Goal: Information Seeking & Learning: Check status

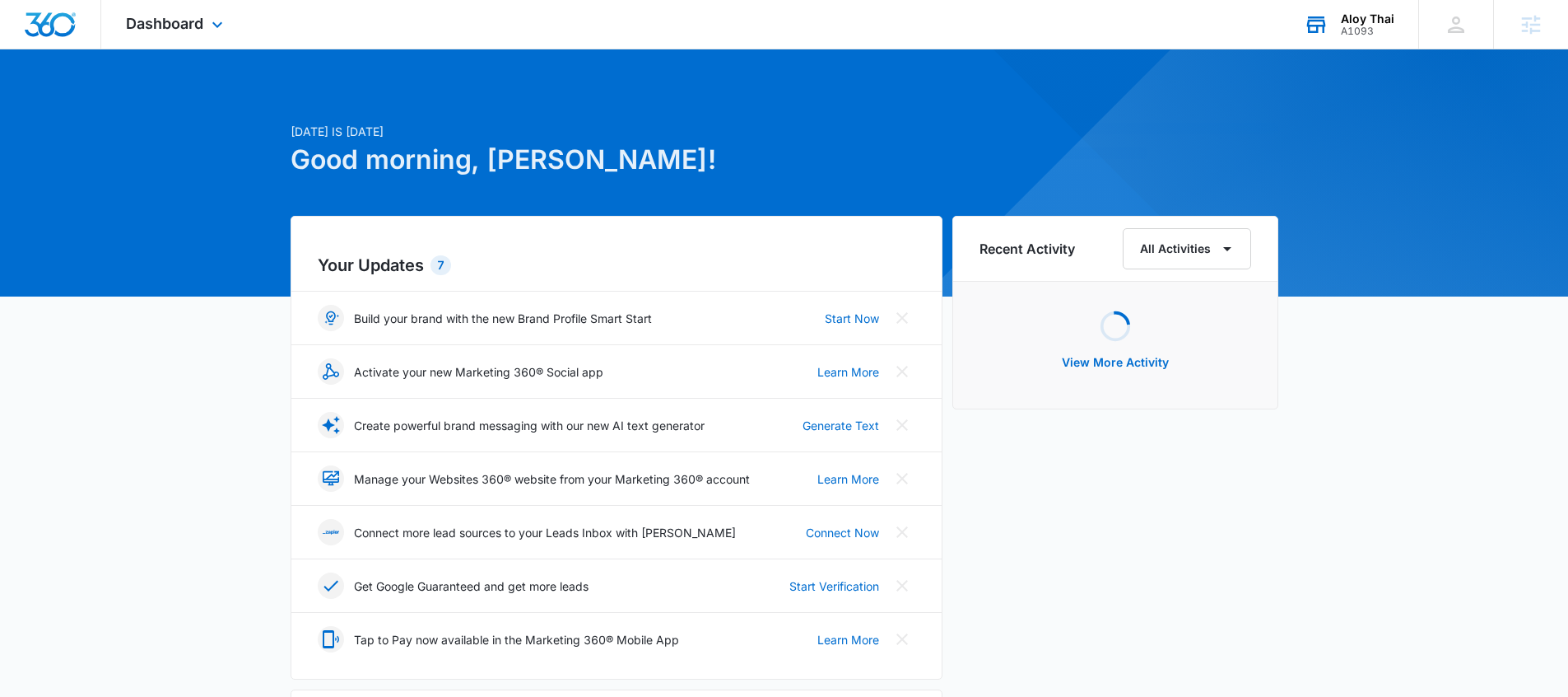
click at [1366, 30] on div "A1093" at bounding box center [1368, 31] width 54 height 12
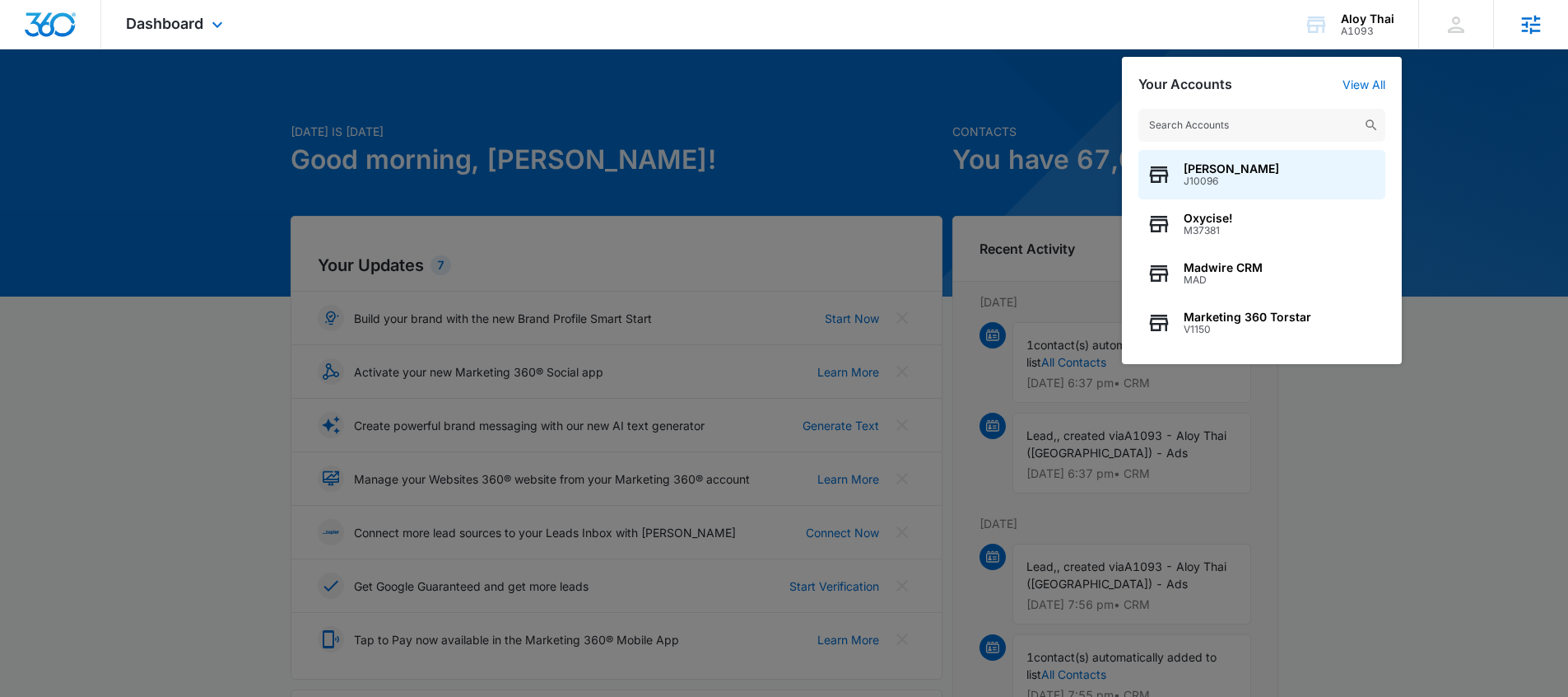
click at [1531, 24] on icon at bounding box center [1530, 24] width 24 height 24
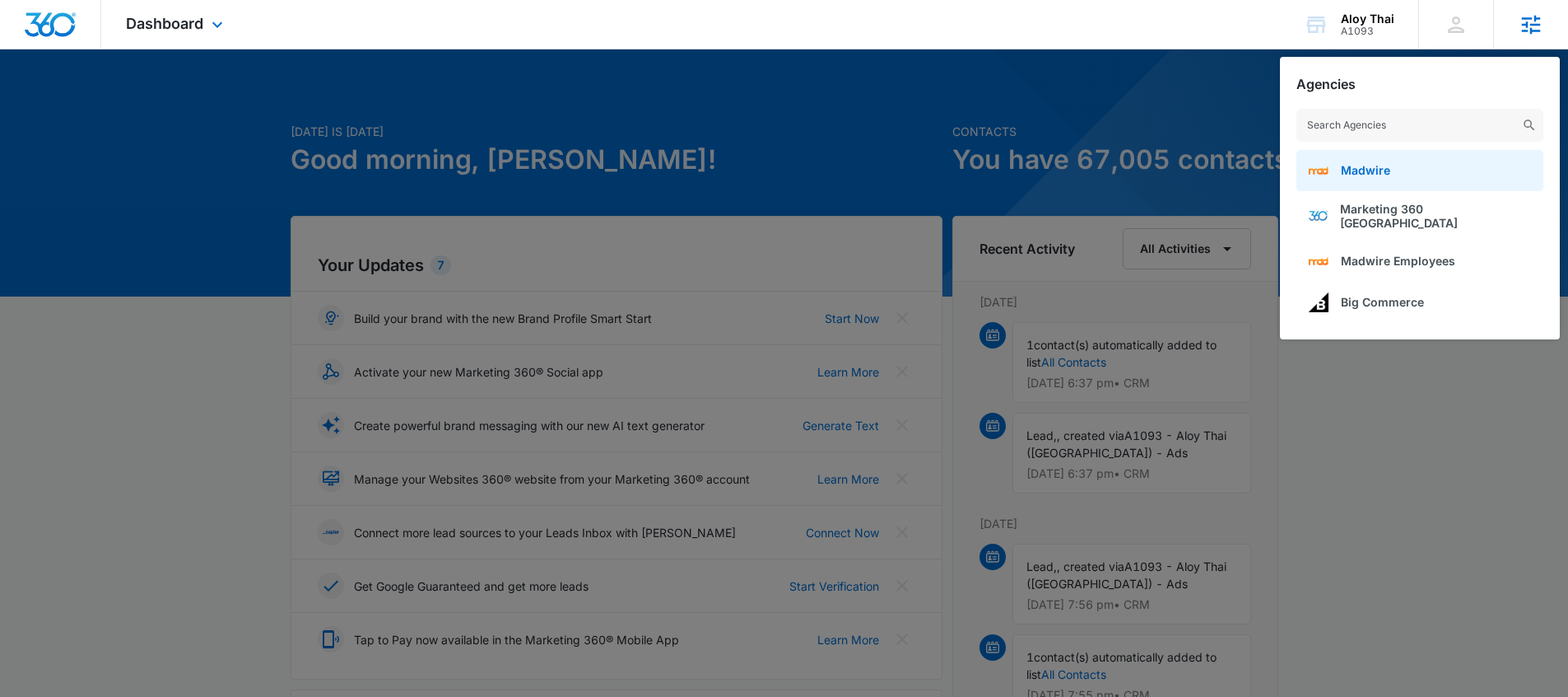
click at [1411, 169] on link "Madwire" at bounding box center [1420, 171] width 247 height 41
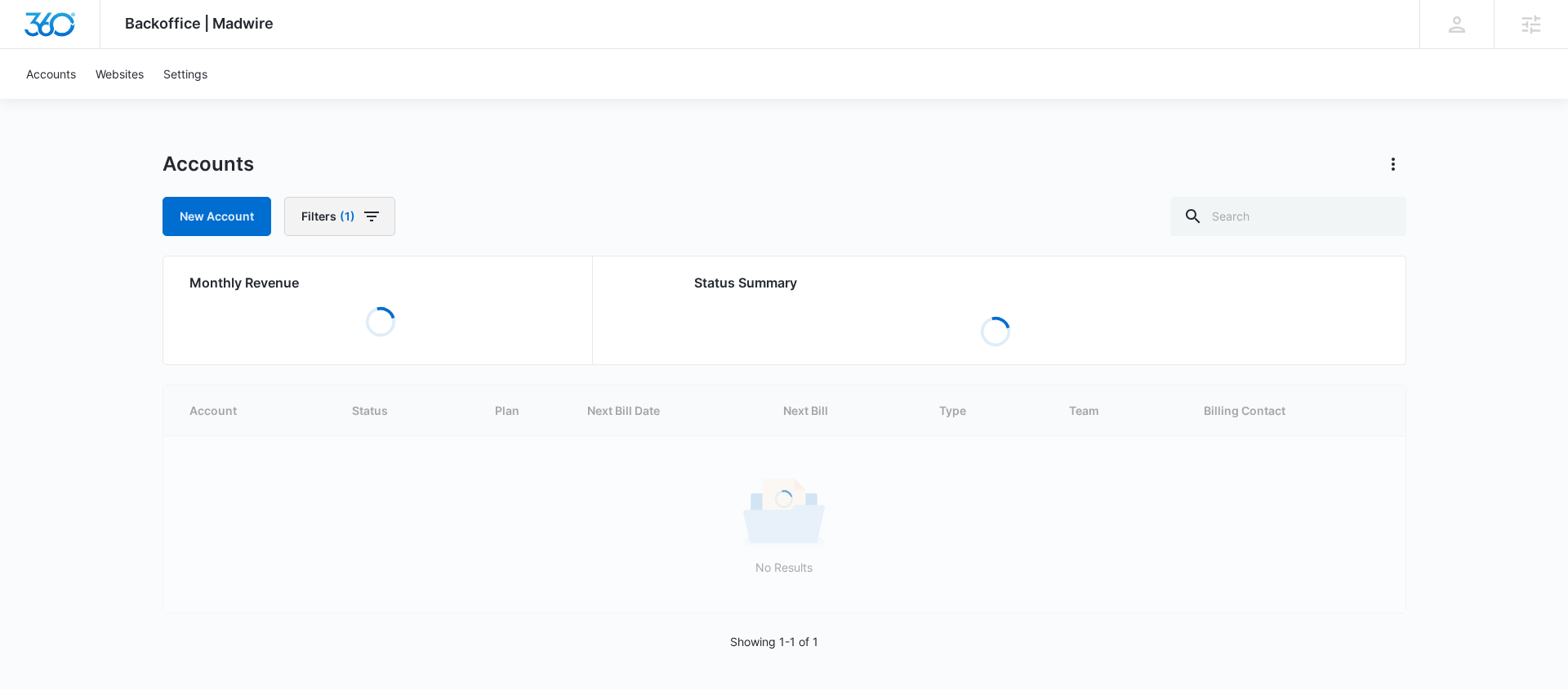
click at [367, 216] on icon "button" at bounding box center [371, 216] width 14 height 10
click at [362, 281] on p "Billing Status" at bounding box center [338, 276] width 69 height 17
click at [498, 275] on div "Billing Status Billing Type 1 Plan Assigned Employees" at bounding box center [398, 340] width 227 height 193
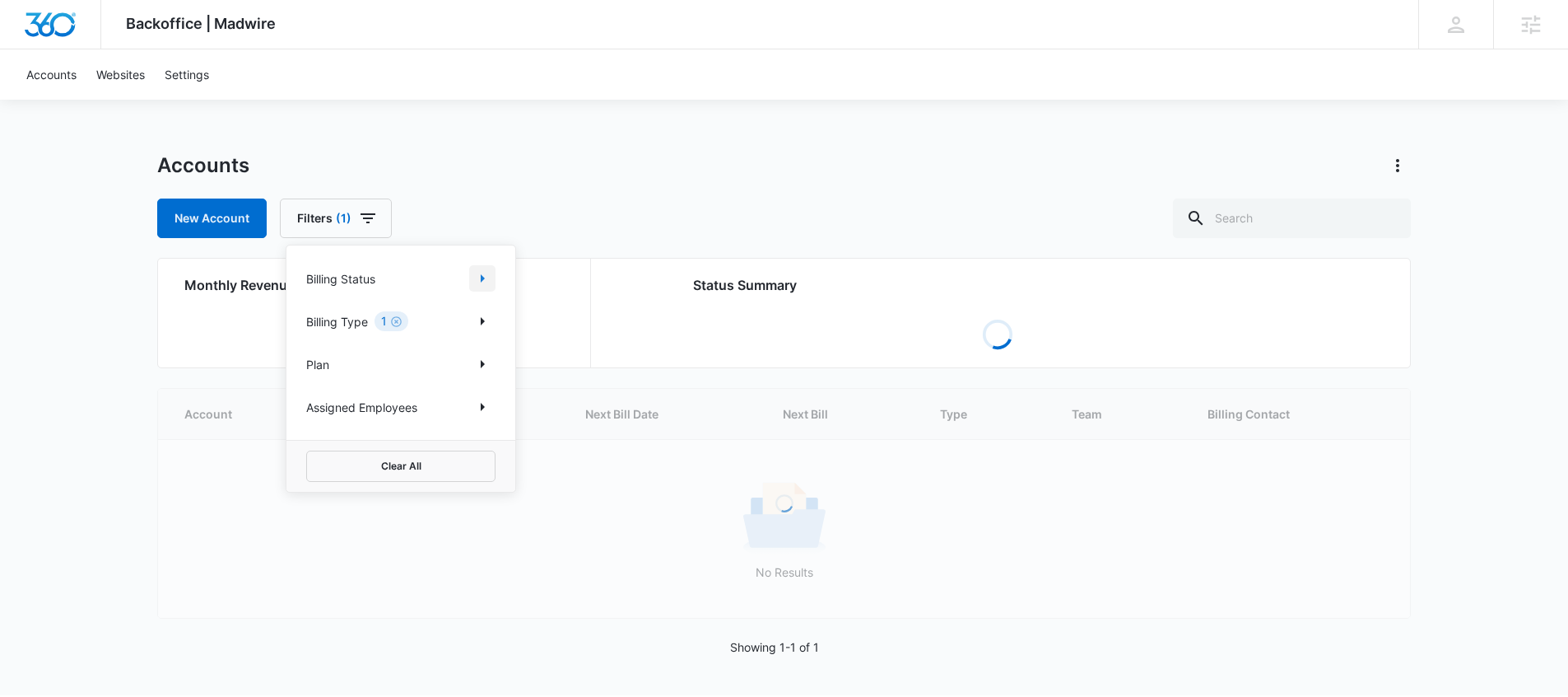
click at [486, 281] on icon "Show Billing Status filters" at bounding box center [483, 279] width 20 height 20
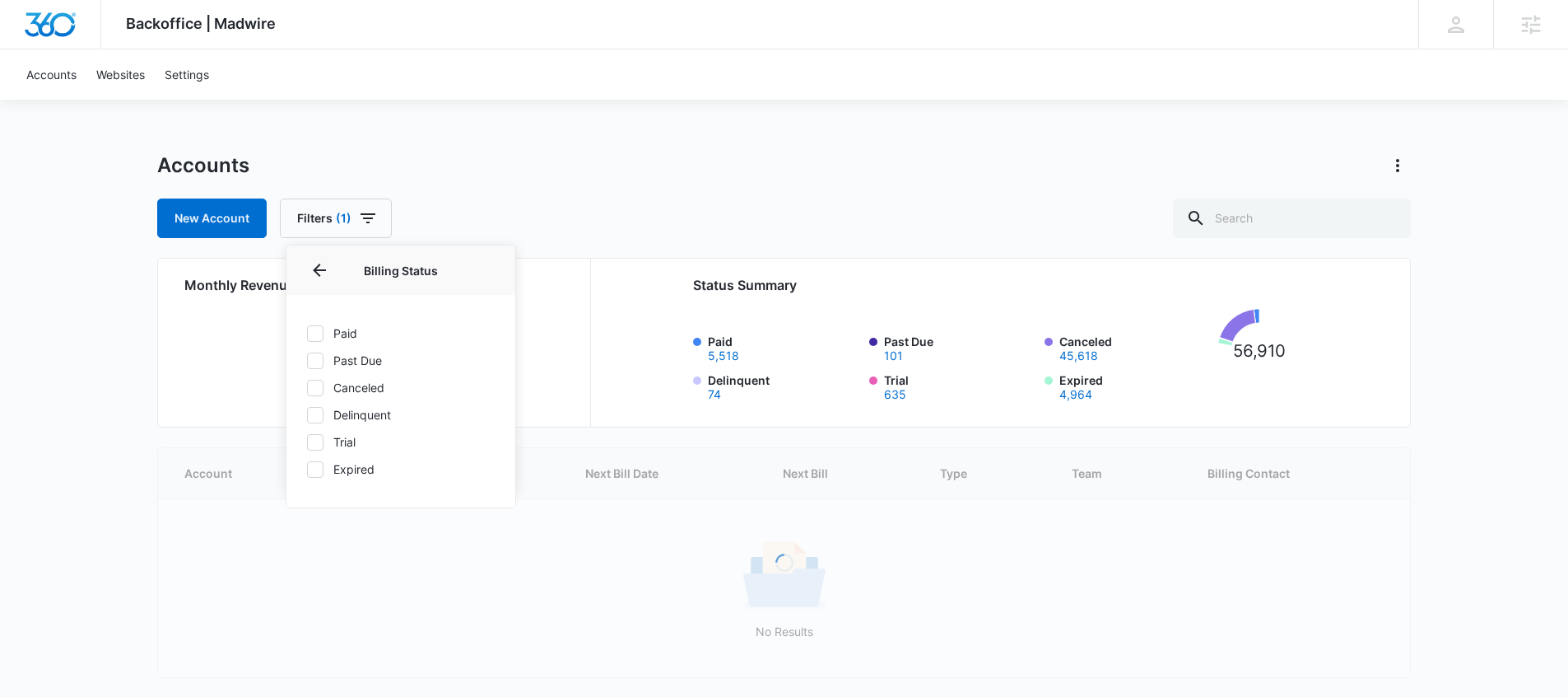
drag, startPoint x: 323, startPoint y: 333, endPoint x: 543, endPoint y: 324, distance: 220.2
click at [325, 332] on label "Paid" at bounding box center [401, 333] width 190 height 17
click at [307, 333] on input "Paid" at bounding box center [307, 333] width 1 height 1
checkbox input "true"
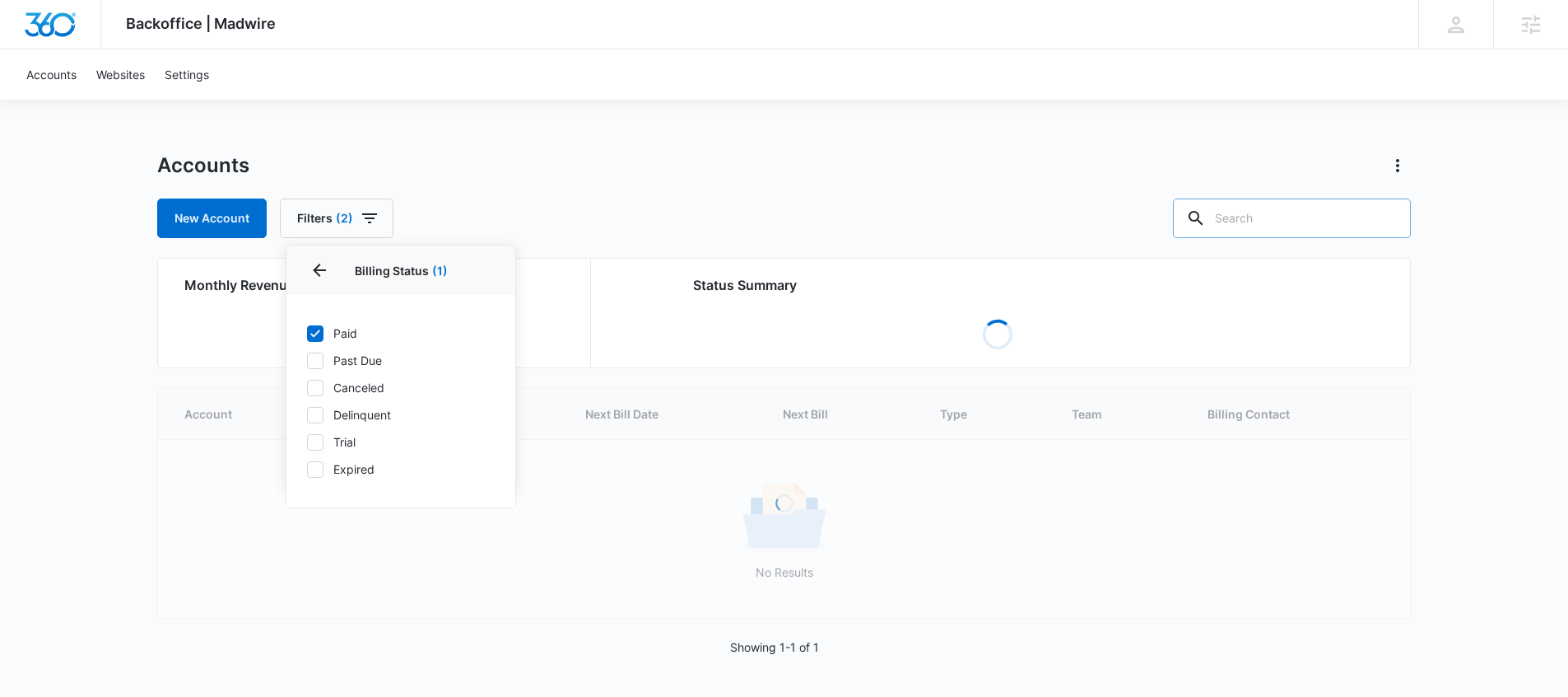
click at [1273, 223] on input "text" at bounding box center [1292, 219] width 238 height 40
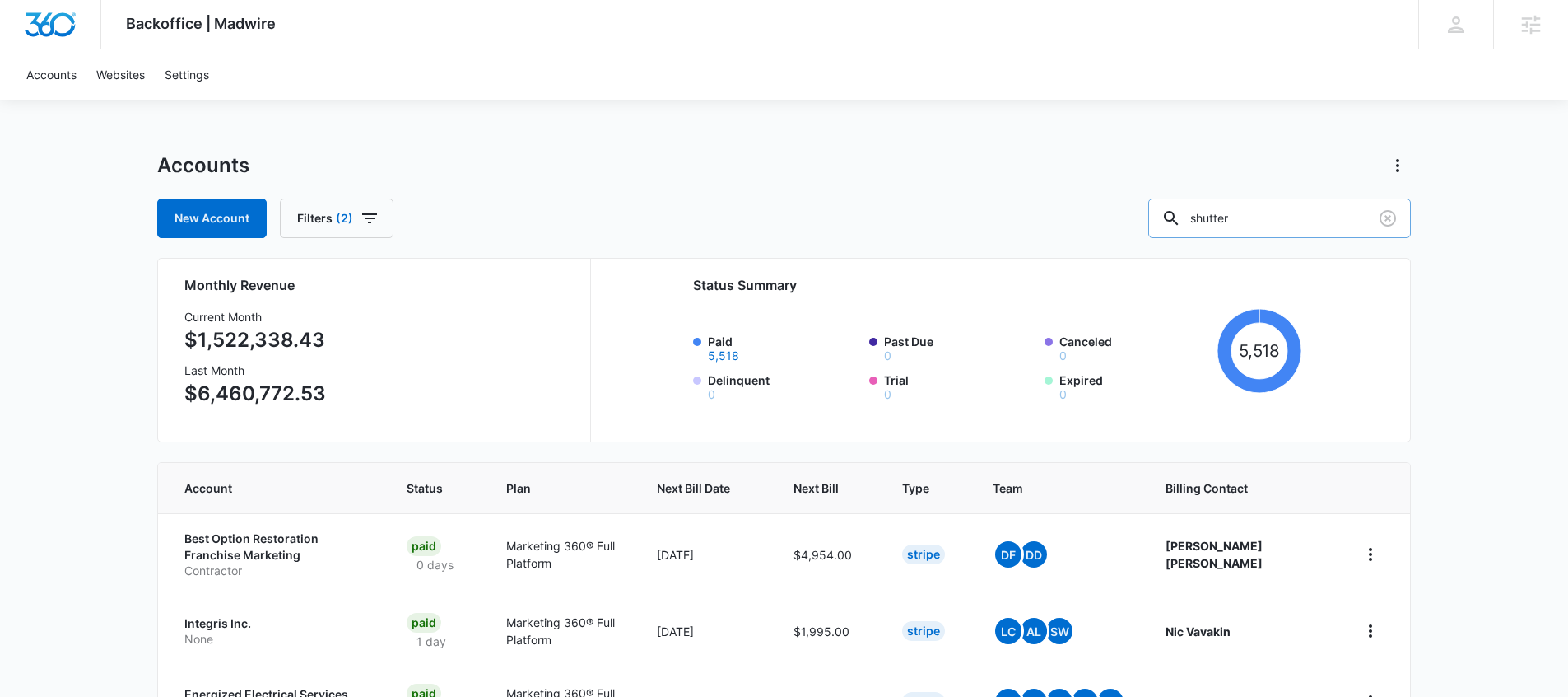
type input "shutter"
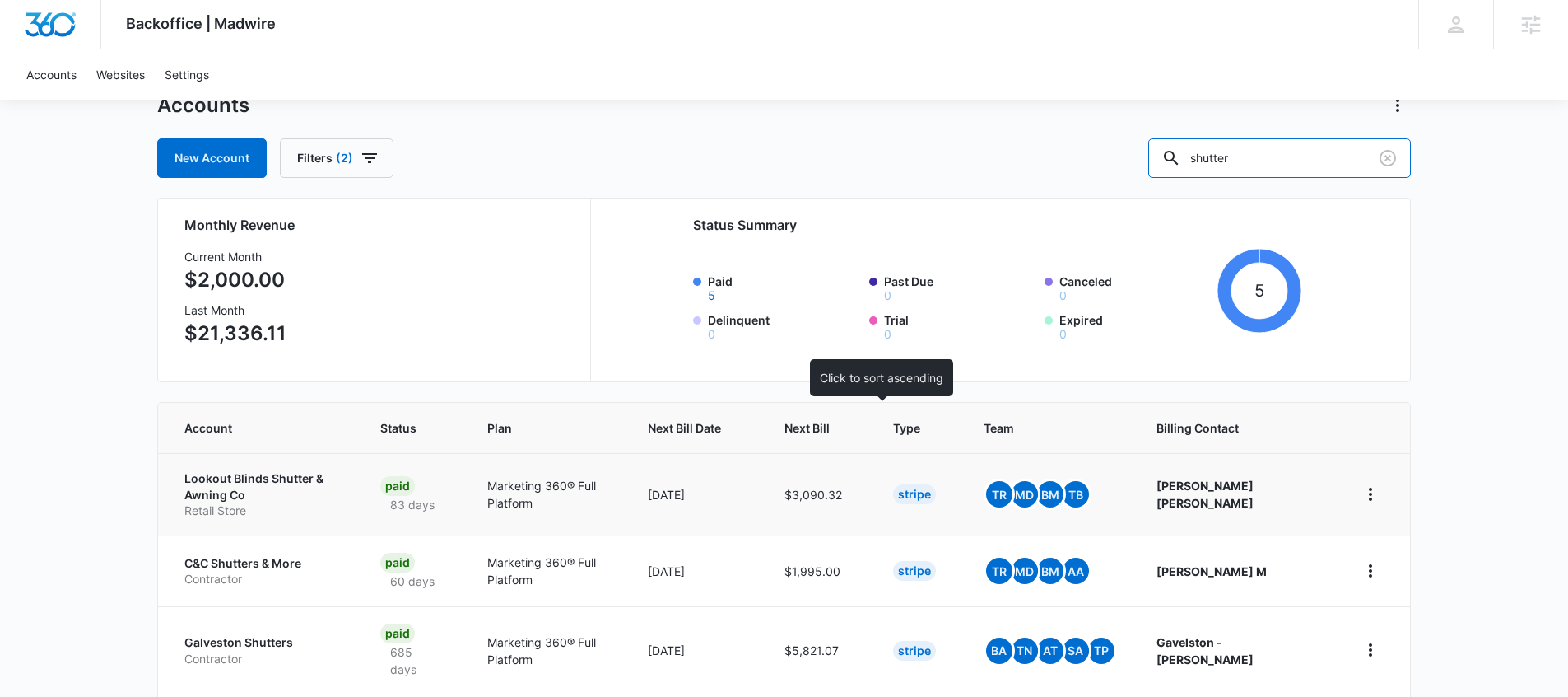
scroll to position [81, 0]
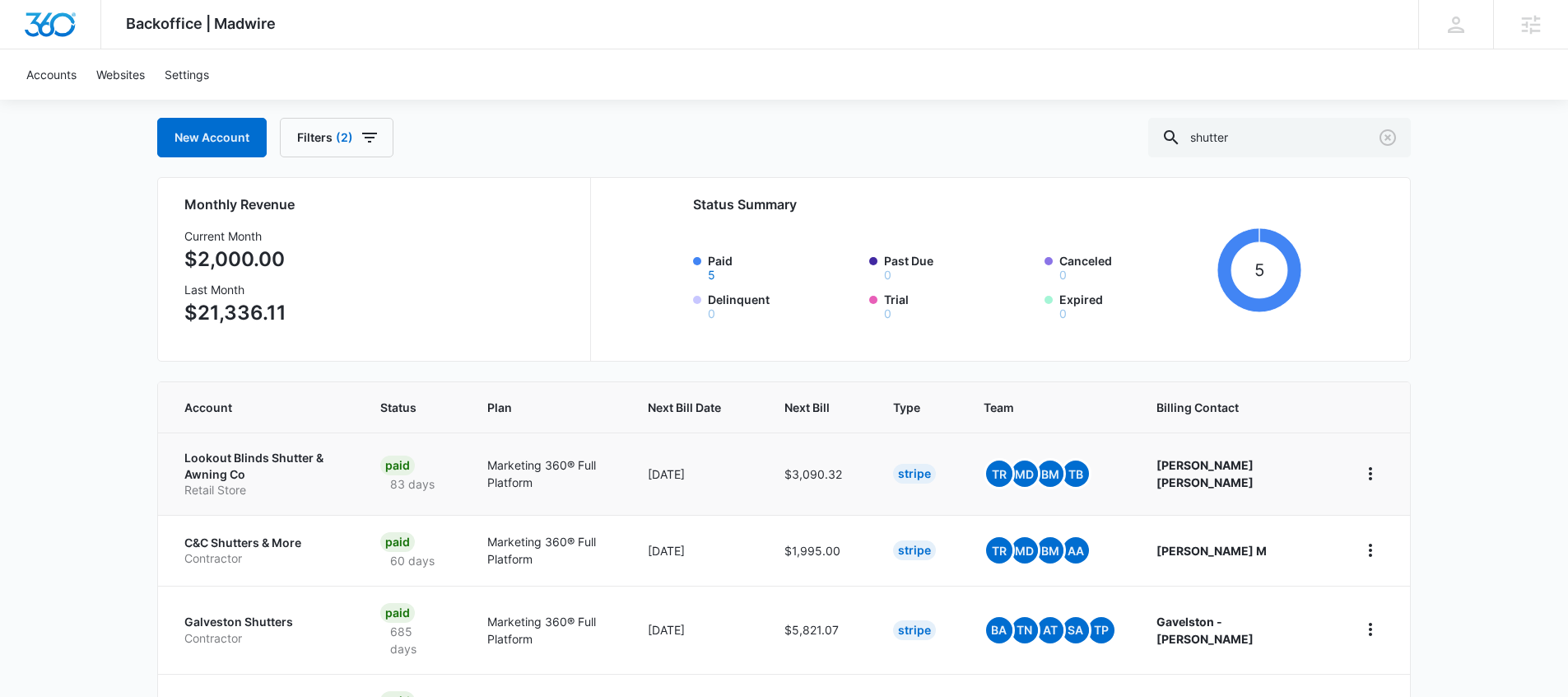
click at [288, 460] on p "Lookout Blinds Shutter & Awning Co" at bounding box center [263, 466] width 156 height 32
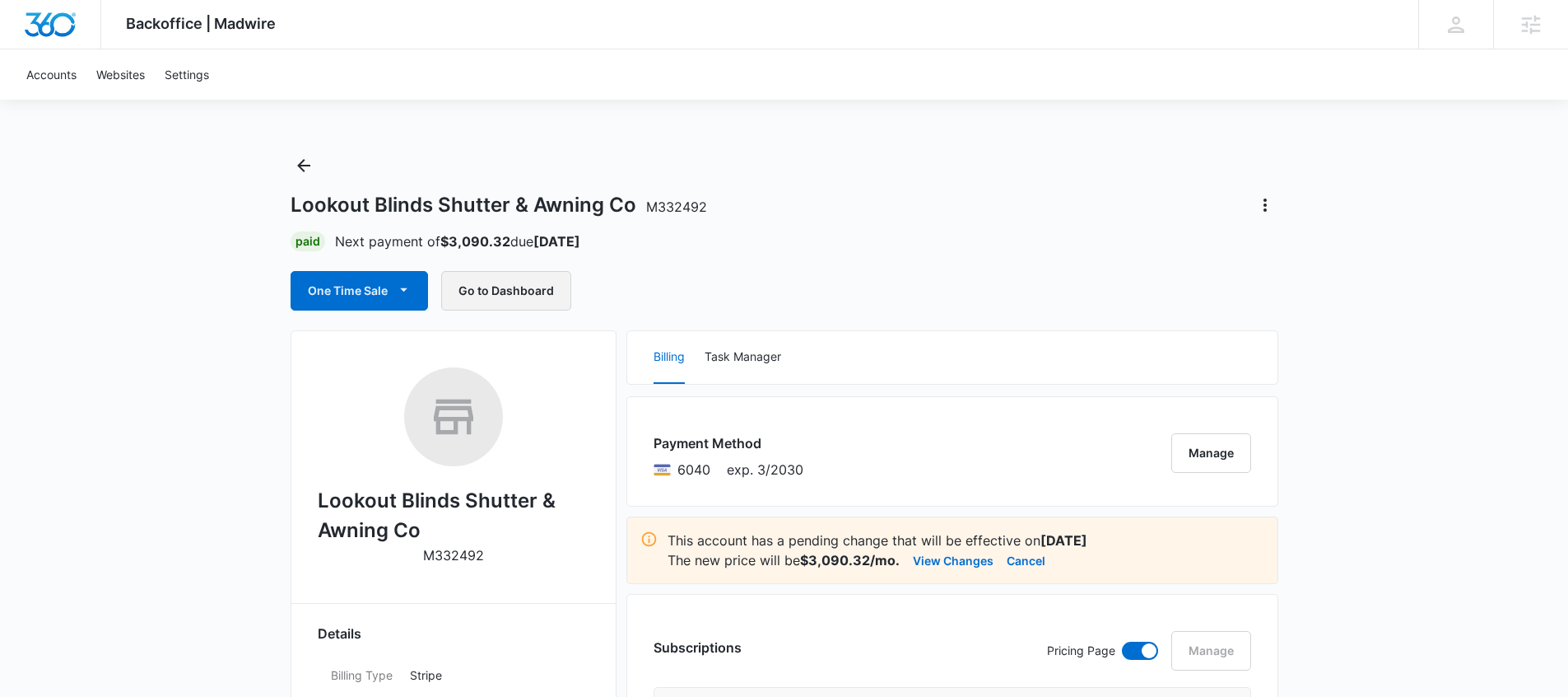
click at [509, 295] on button "Go to Dashboard" at bounding box center [506, 290] width 130 height 40
click at [294, 167] on icon "Back" at bounding box center [304, 165] width 20 height 20
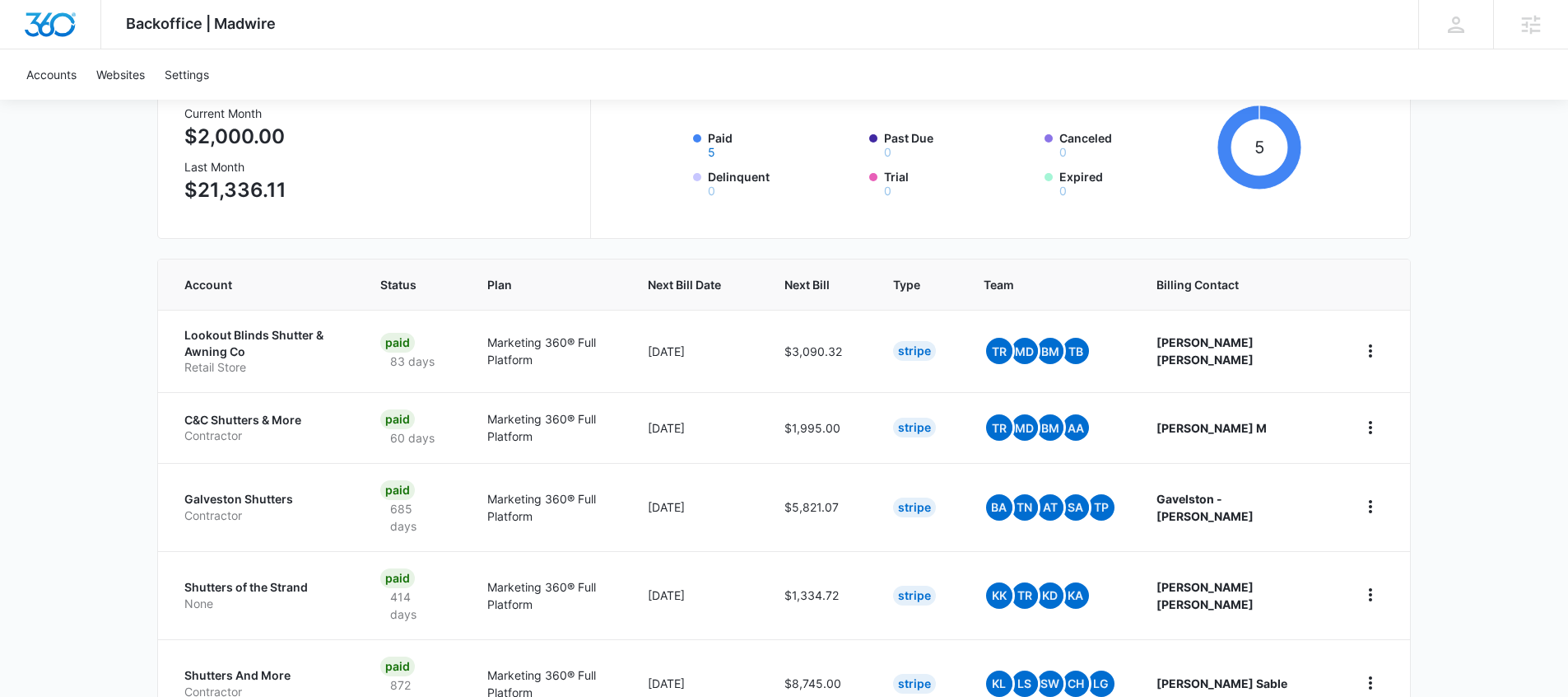
scroll to position [204, 0]
click at [854, 291] on div "Next Bill" at bounding box center [819, 283] width 69 height 17
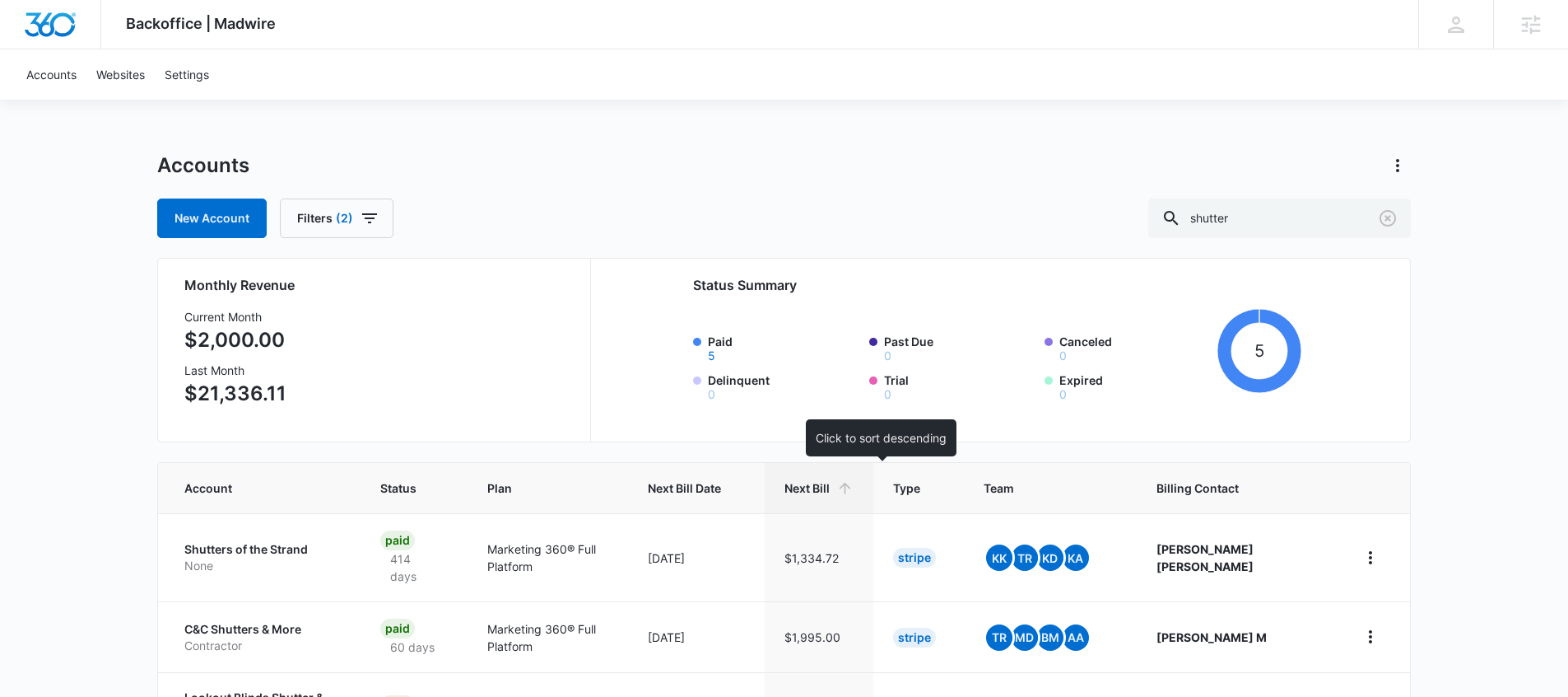
click at [830, 485] on span "Next Bill" at bounding box center [807, 487] width 45 height 17
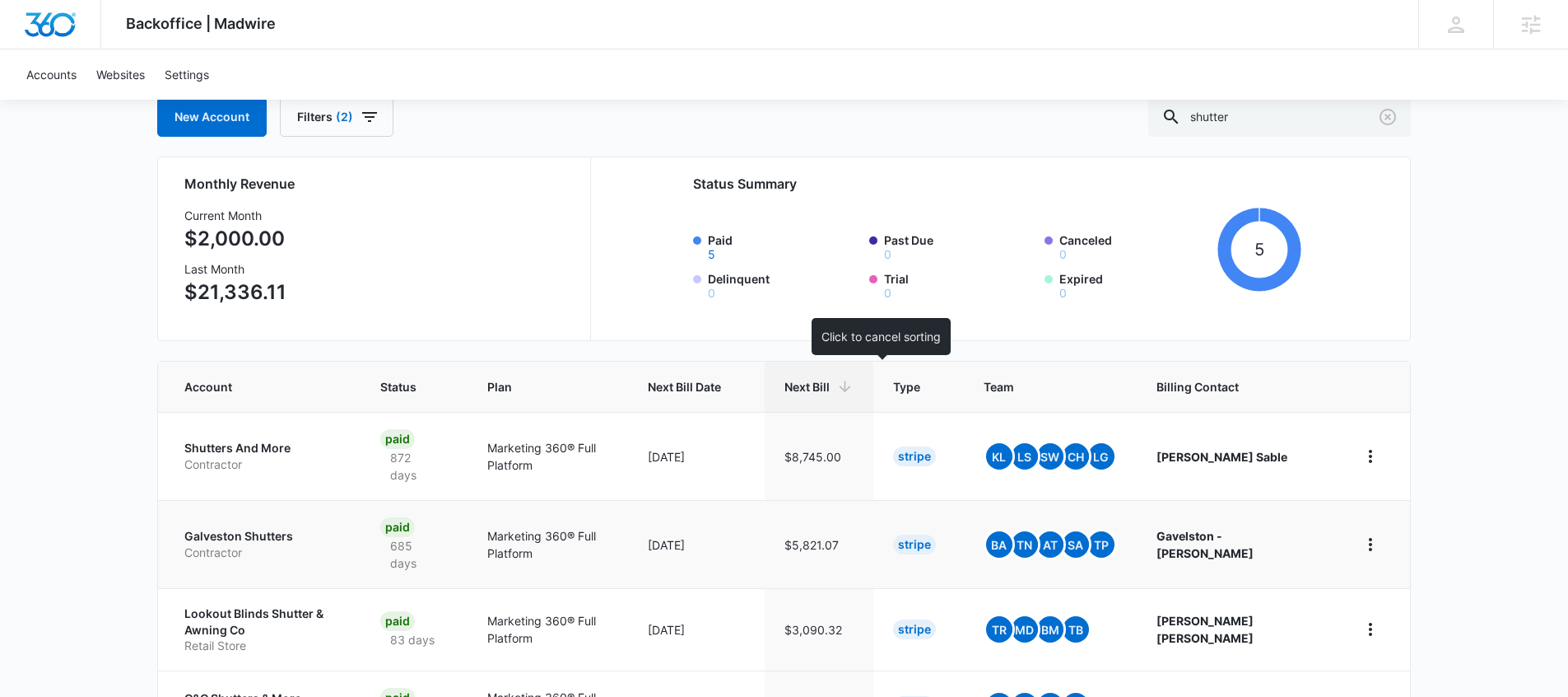
scroll to position [106, 0]
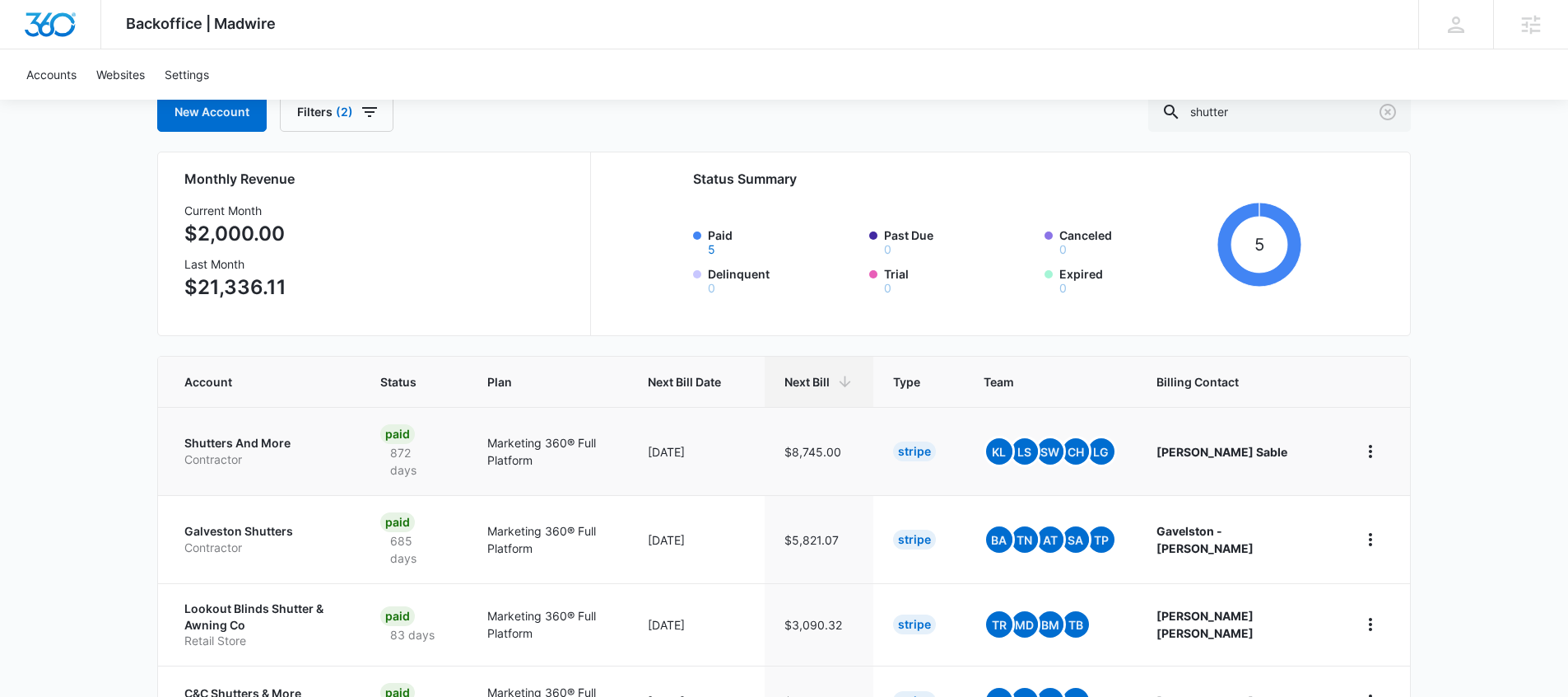
click at [278, 442] on p "Shutters And More" at bounding box center [263, 442] width 156 height 16
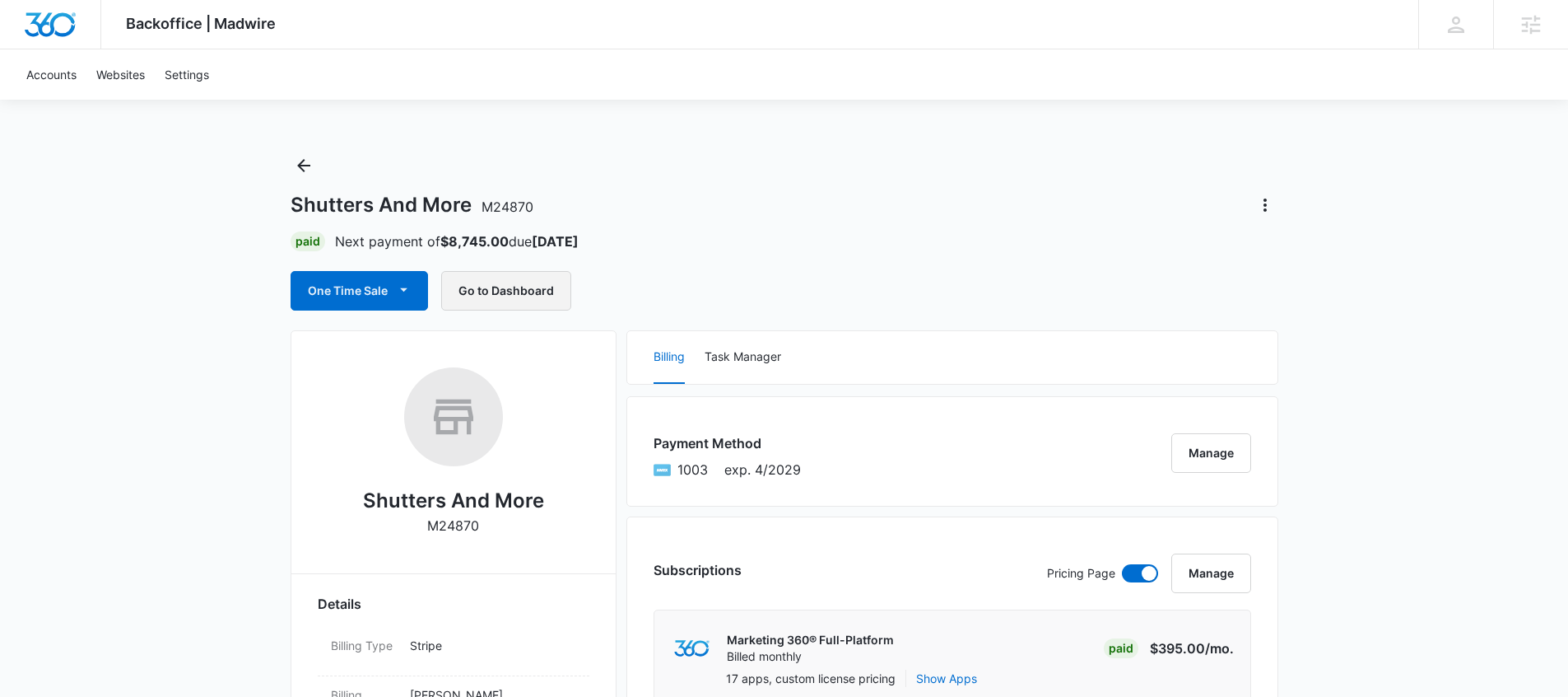
click at [530, 297] on button "Go to Dashboard" at bounding box center [506, 290] width 130 height 40
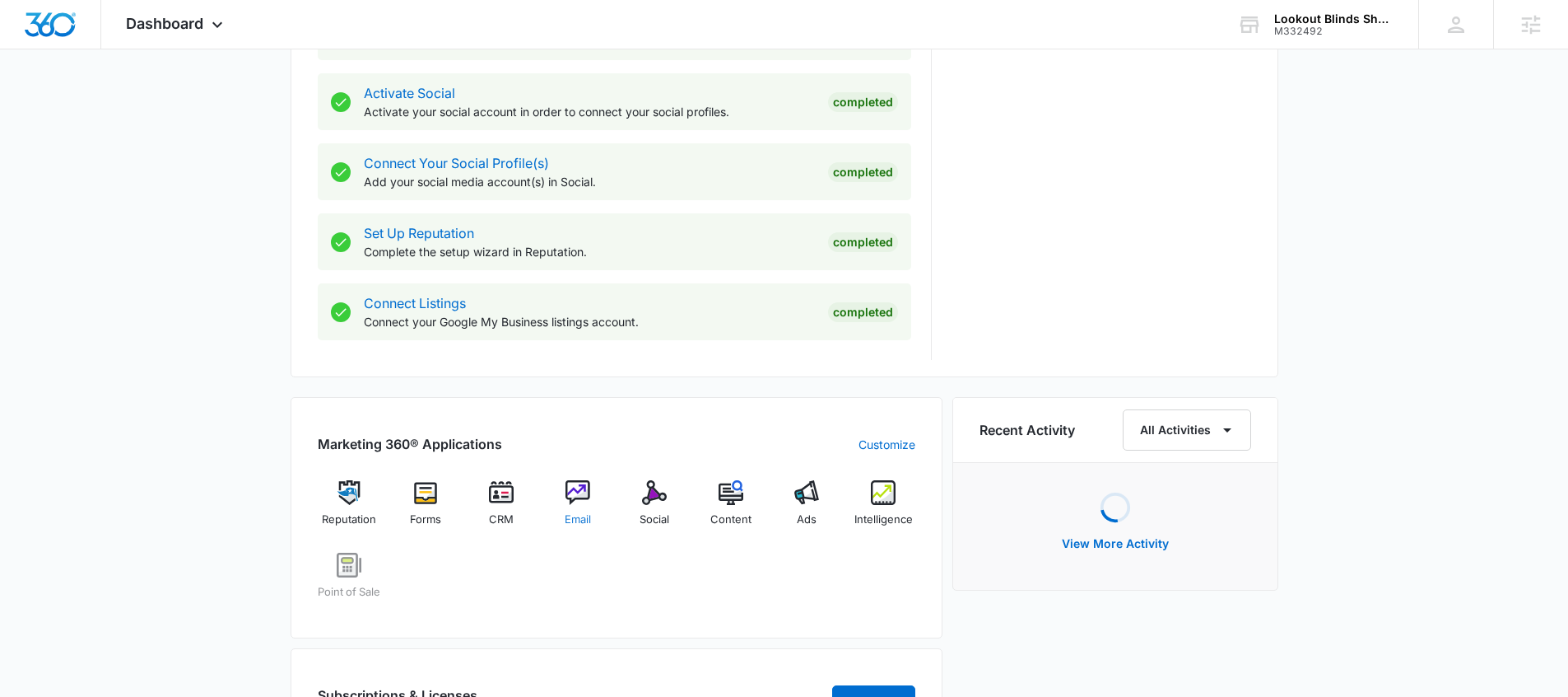
scroll to position [687, 0]
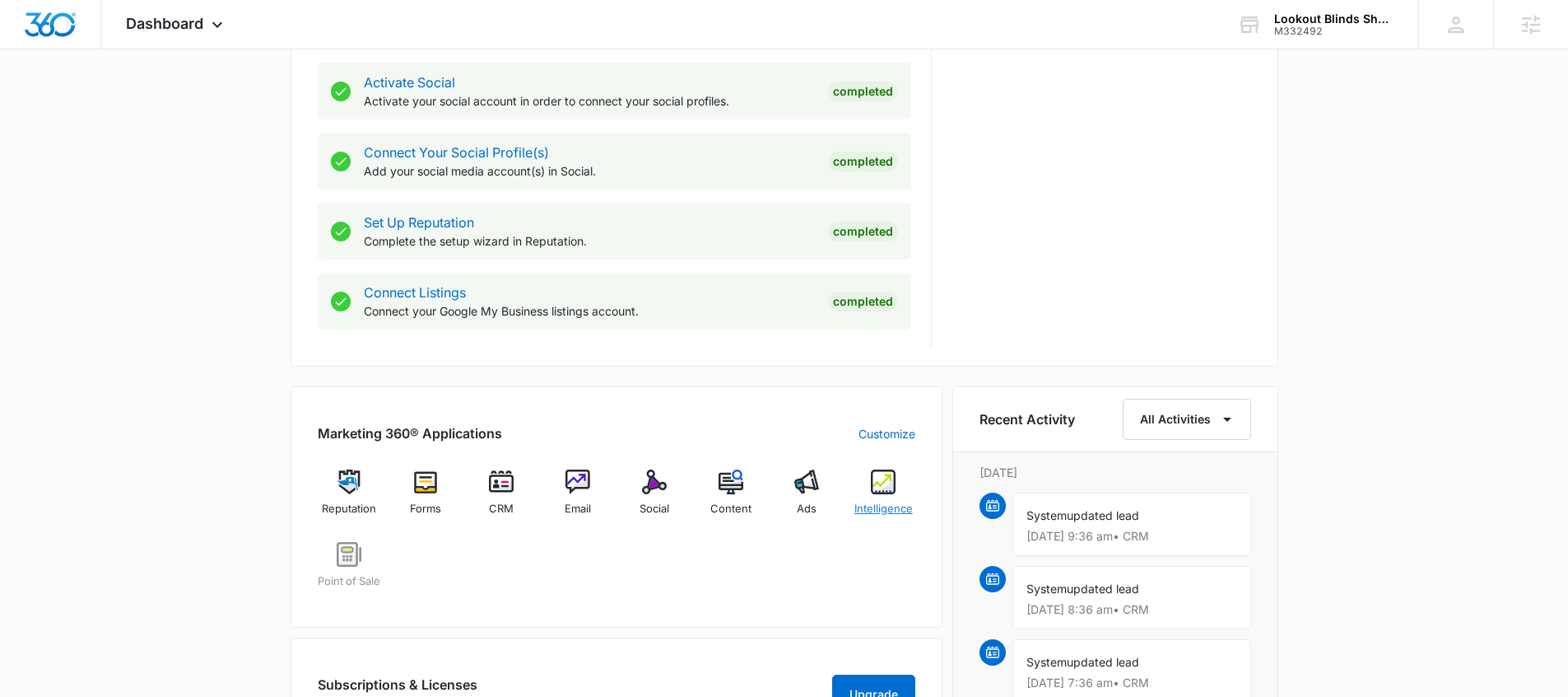
click at [887, 494] on div "Intelligence" at bounding box center [884, 499] width 64 height 59
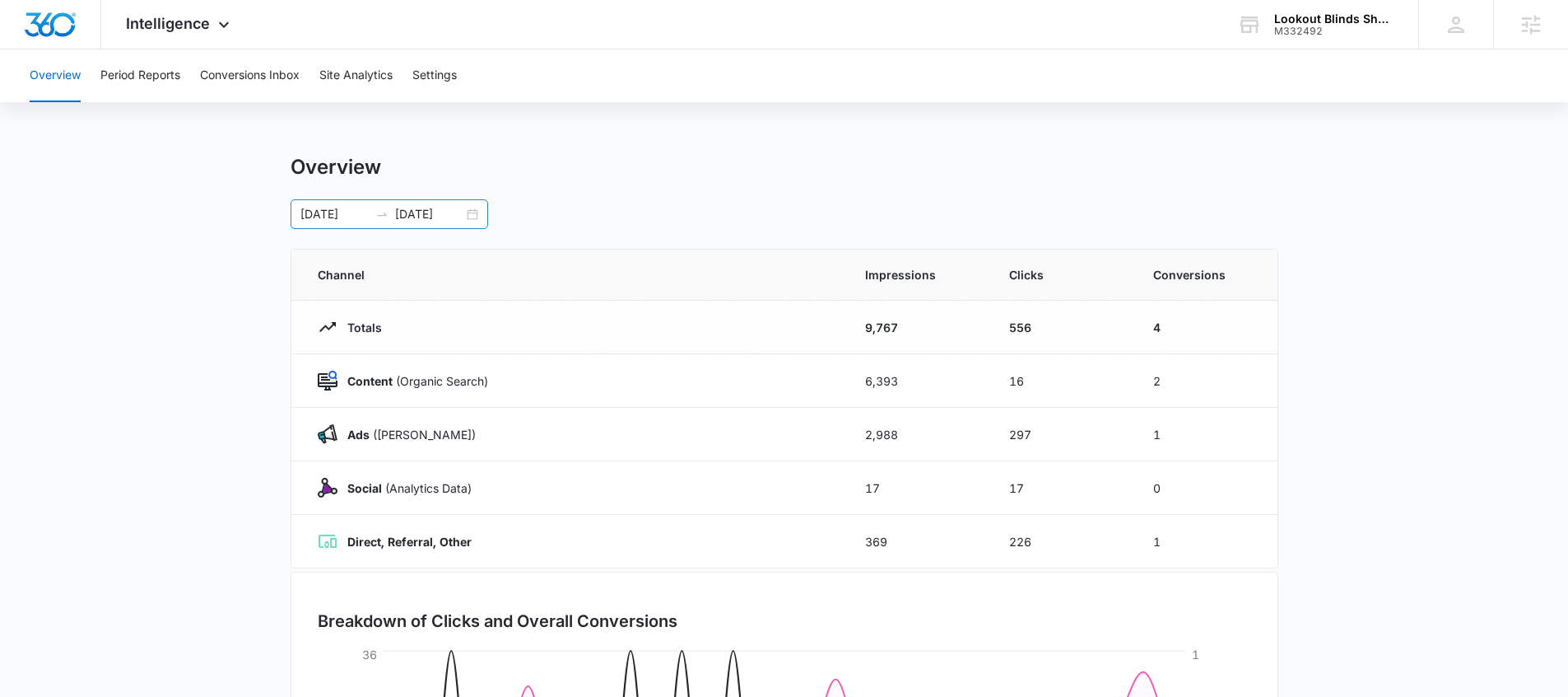
click at [475, 215] on div "08/09/2025 09/08/2025" at bounding box center [389, 214] width 198 height 30
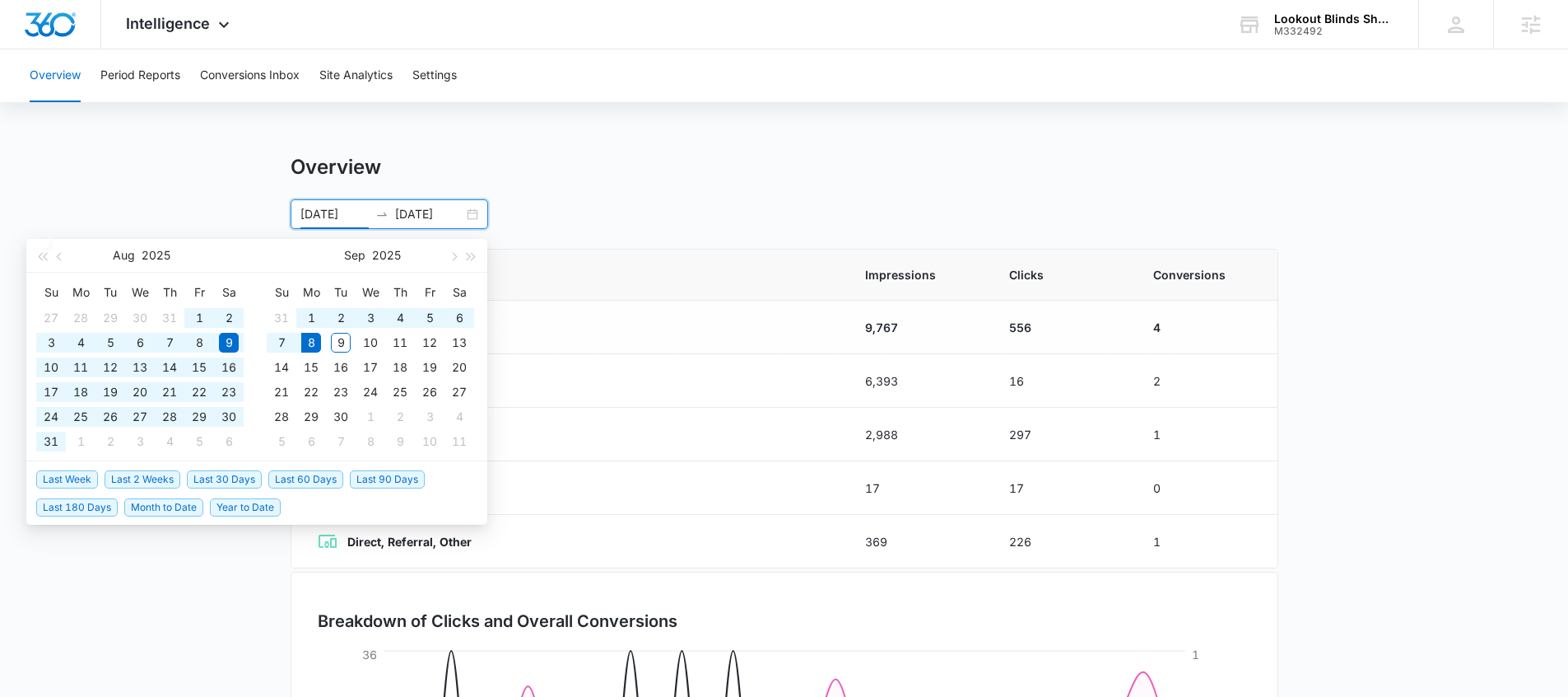
click at [324, 477] on span "Last 60 Days" at bounding box center [306, 479] width 75 height 18
type input "07/10/2025"
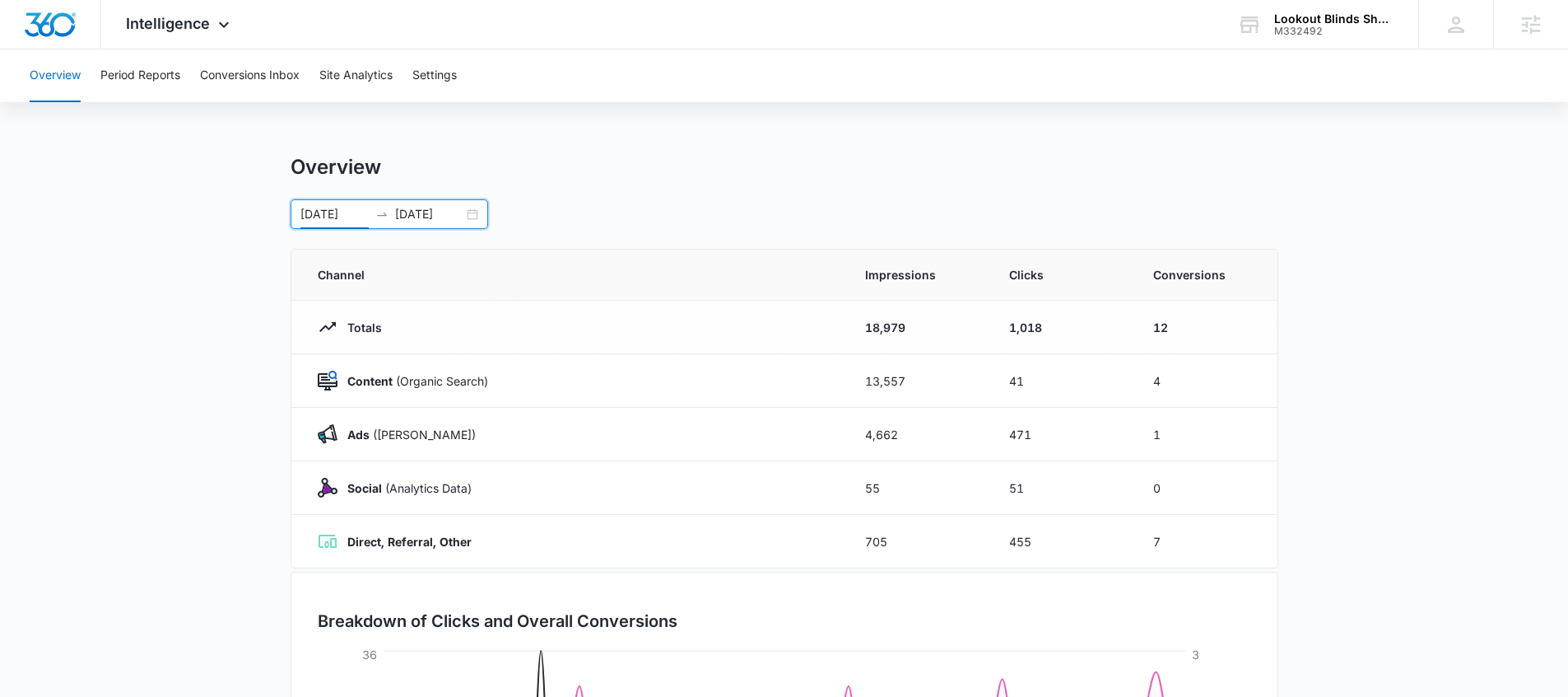
drag, startPoint x: 477, startPoint y: 210, endPoint x: 396, endPoint y: 209, distance: 81.0
click at [476, 210] on div "07/10/2025 09/08/2025" at bounding box center [389, 214] width 198 height 30
click at [42, 75] on button "Overview" at bounding box center [55, 76] width 51 height 53
click at [1340, 38] on div "Lookout Blinds Shutter & Awning Co M332492 Your Accounts View All" at bounding box center [1315, 24] width 206 height 49
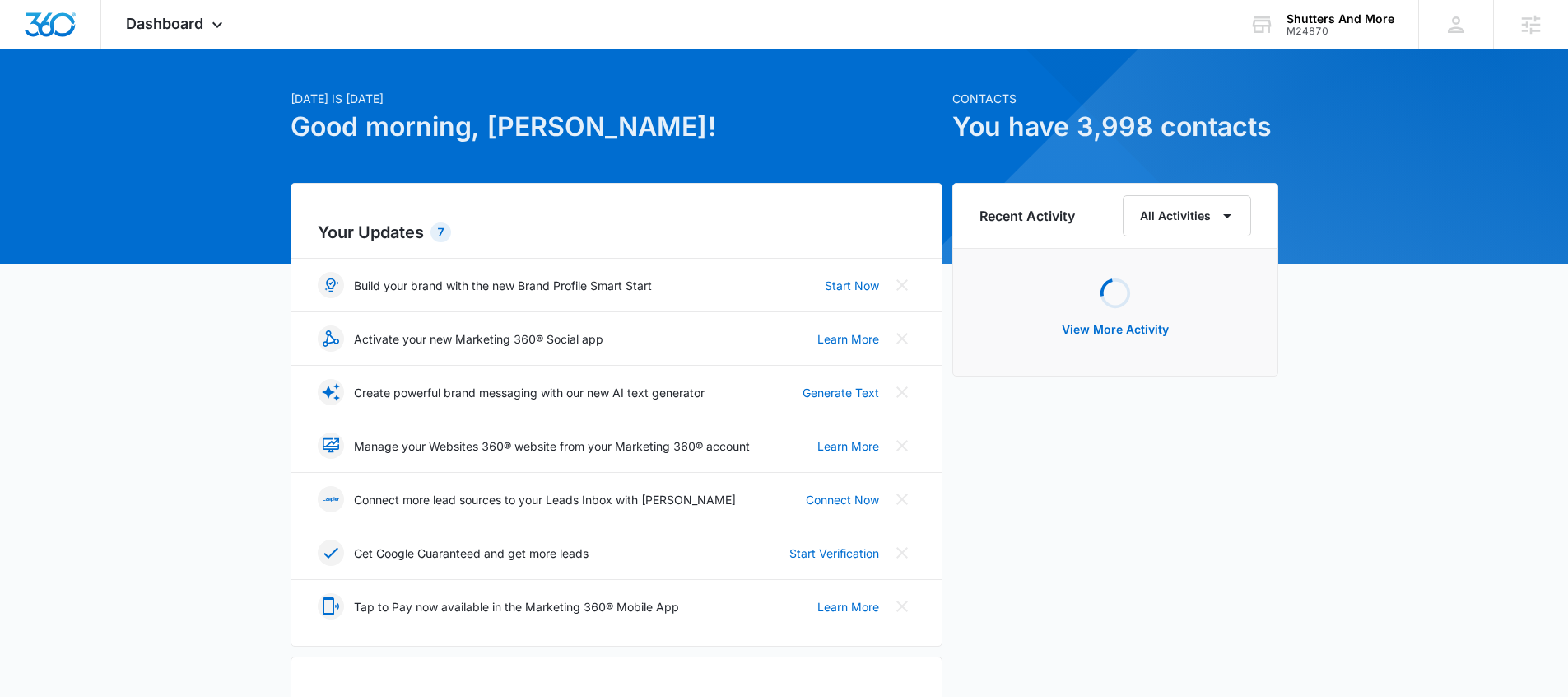
scroll to position [378, 0]
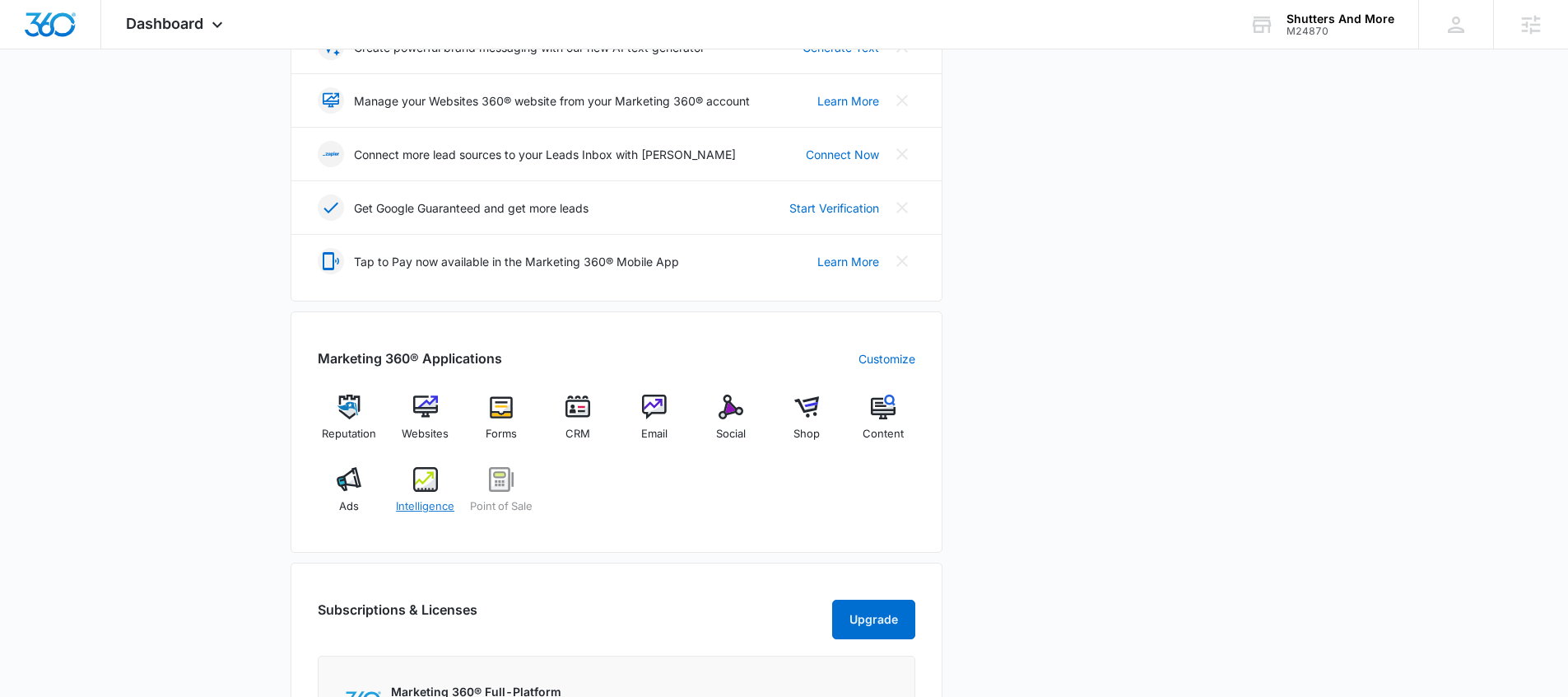
click at [426, 495] on div "Intelligence" at bounding box center [425, 496] width 64 height 59
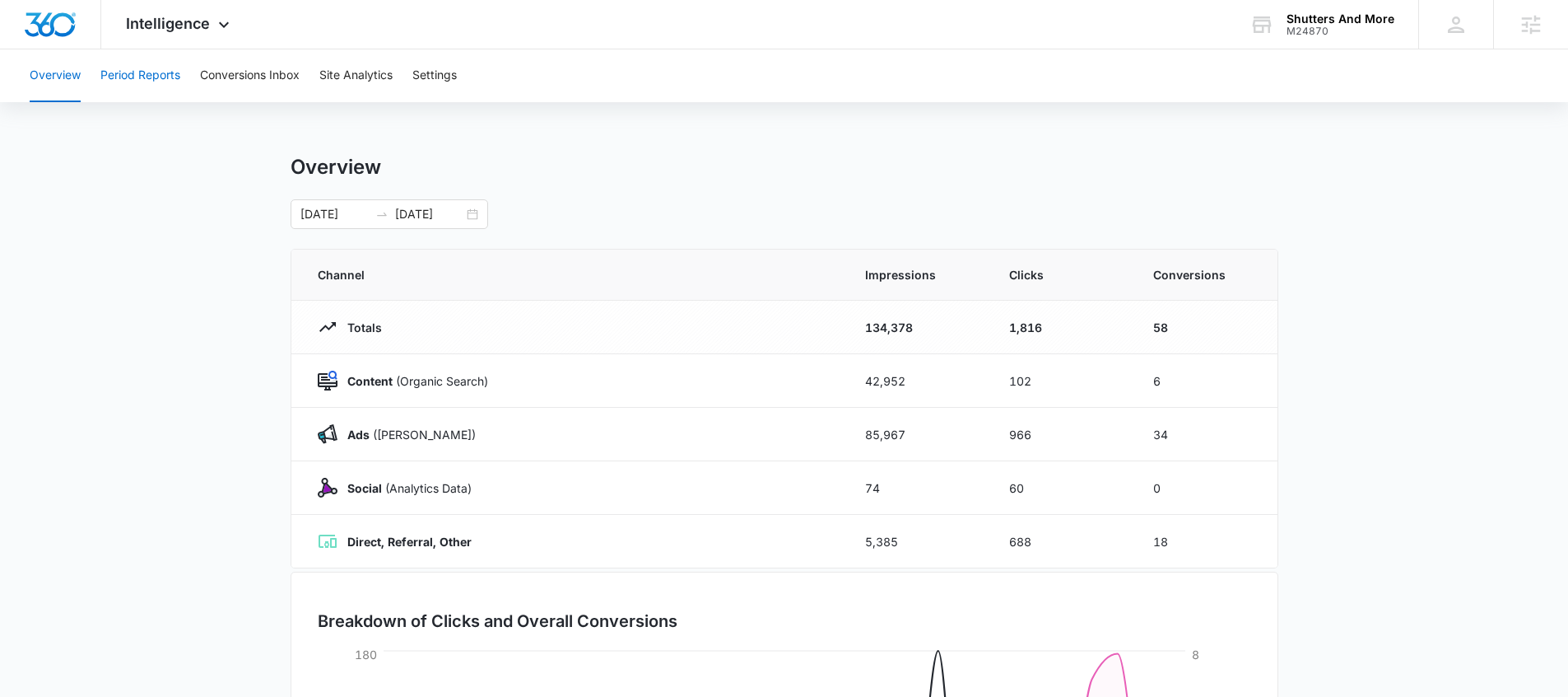
click at [157, 80] on button "Period Reports" at bounding box center [140, 76] width 80 height 53
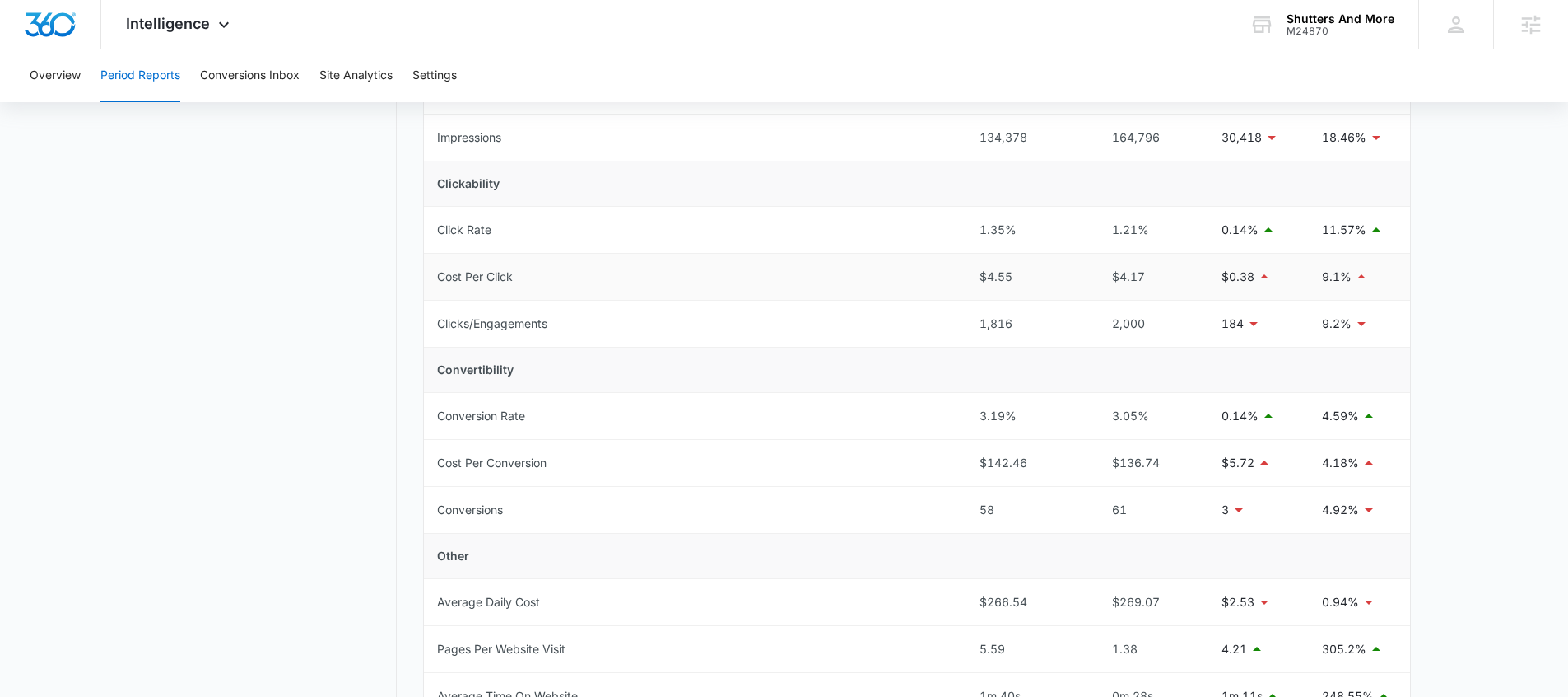
scroll to position [434, 0]
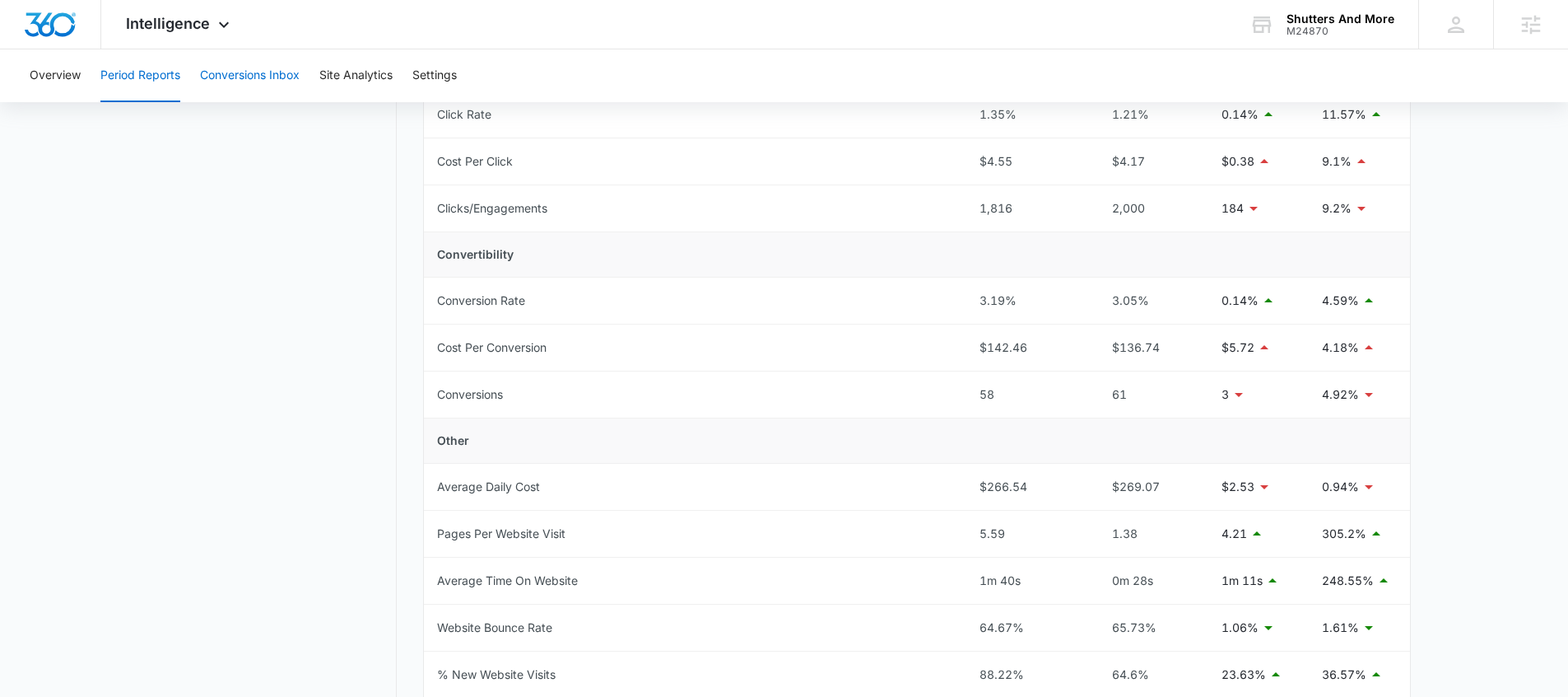
click at [268, 90] on button "Conversions Inbox" at bounding box center [250, 76] width 100 height 53
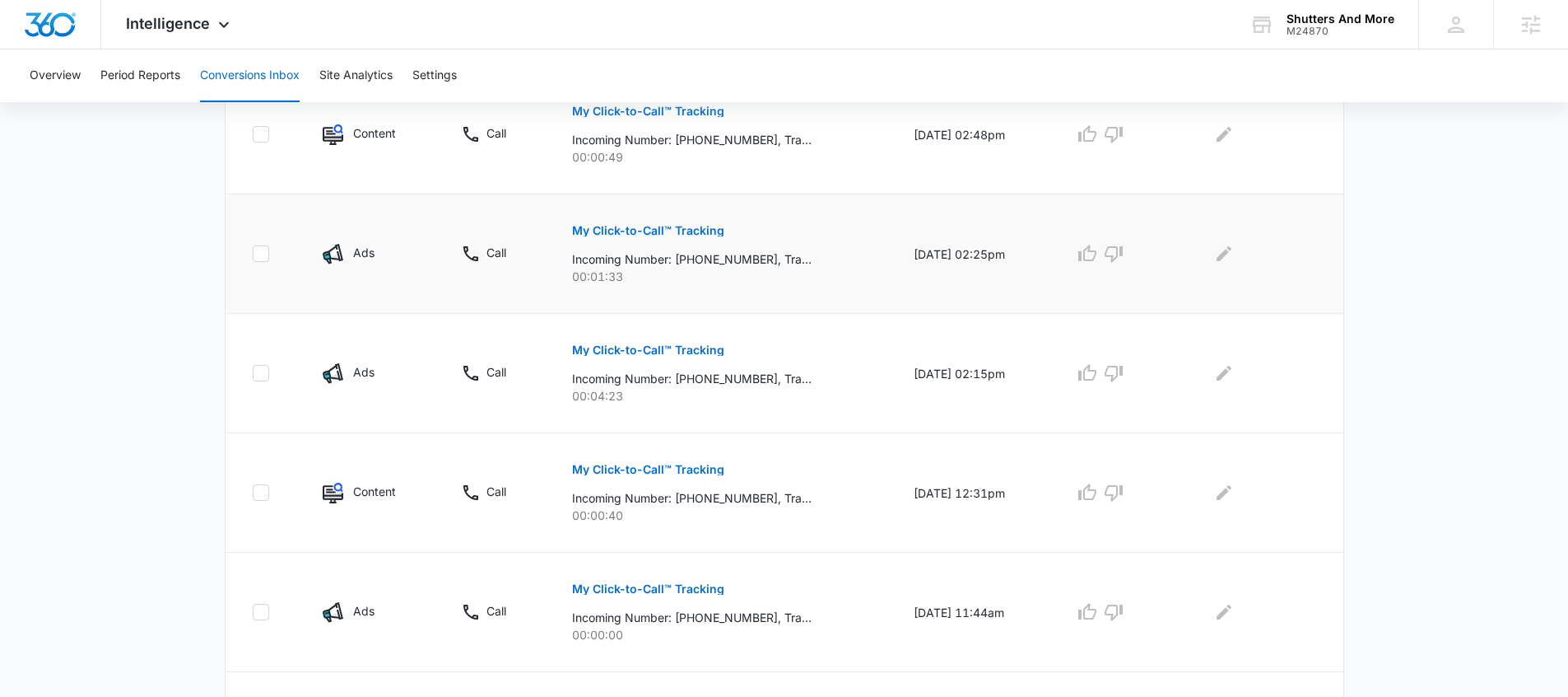
scroll to position [444, 0]
drag, startPoint x: 192, startPoint y: 34, endPoint x: 262, endPoint y: 119, distance: 110.1
click at [192, 34] on div "Intelligence Apps Reputation Websites Forms CRM Email Social Shop POS Content A…" at bounding box center [180, 24] width 157 height 49
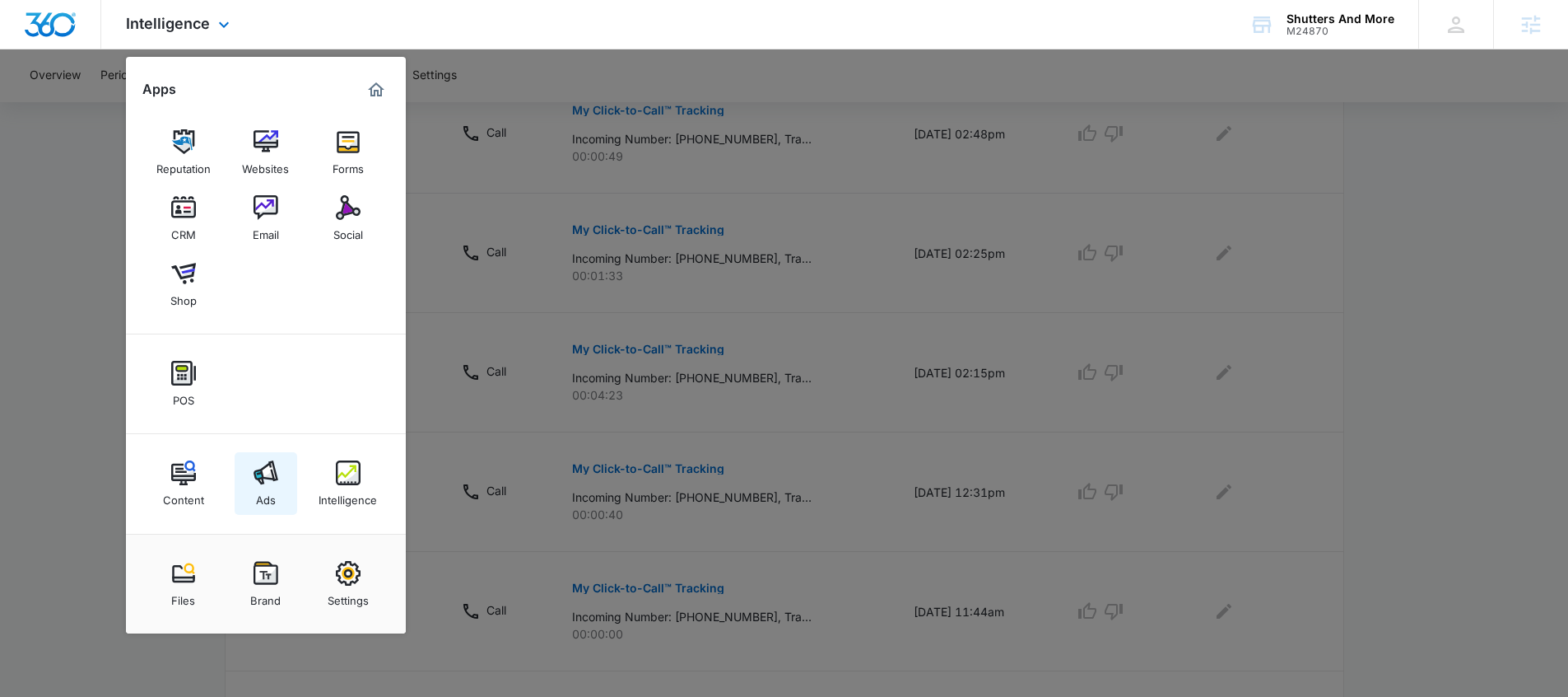
click at [276, 469] on img at bounding box center [265, 472] width 24 height 24
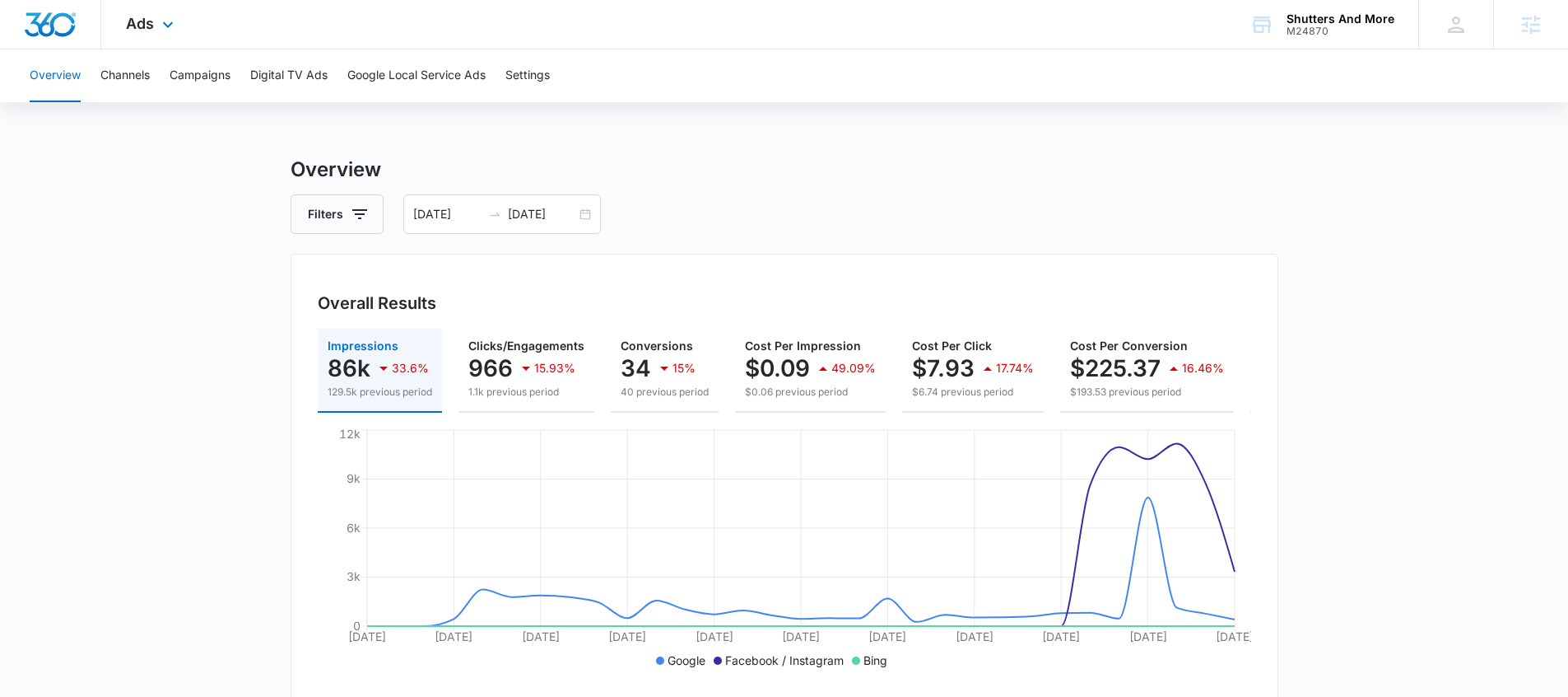
click at [144, 33] on div "Ads Apps Reputation Websites Forms CRM Email Social Shop POS Content Ads Intell…" at bounding box center [152, 24] width 102 height 49
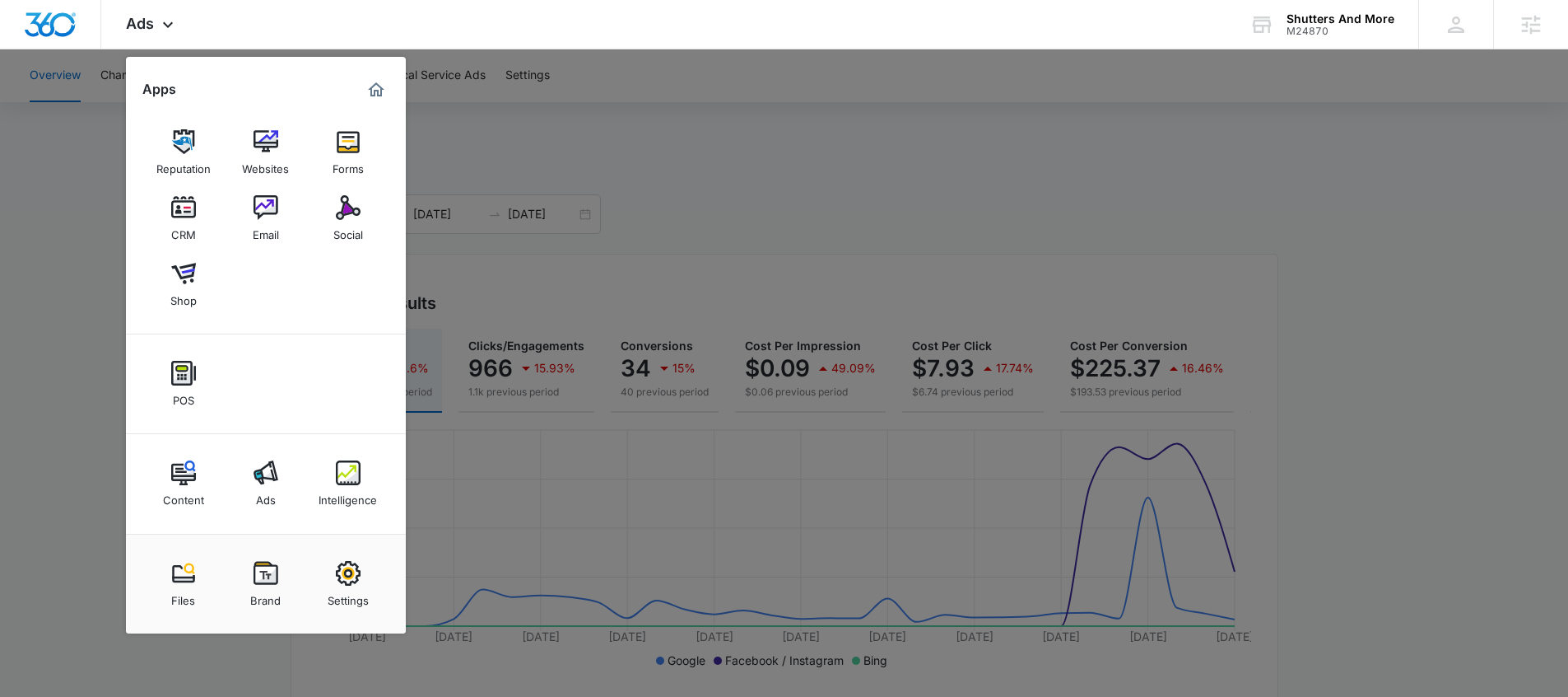
click at [357, 483] on img at bounding box center [348, 472] width 24 height 24
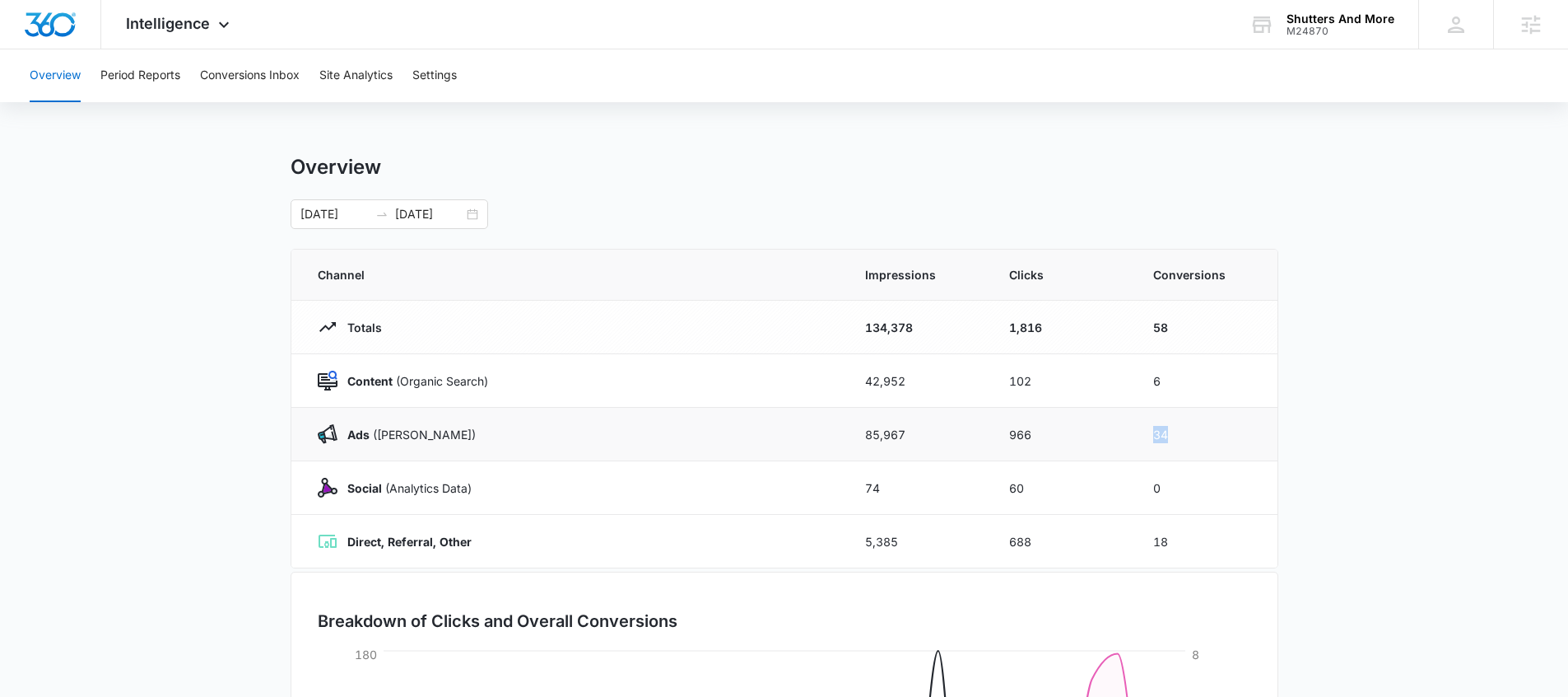
drag, startPoint x: 1173, startPoint y: 434, endPoint x: 1153, endPoint y: 434, distance: 20.0
click at [1153, 434] on td "34" at bounding box center [1206, 434] width 144 height 54
click at [1342, 439] on main "Overview 08/09/2025 09/08/2025 Channel Impressions Clicks Conversions Totals 13…" at bounding box center [784, 586] width 1568 height 864
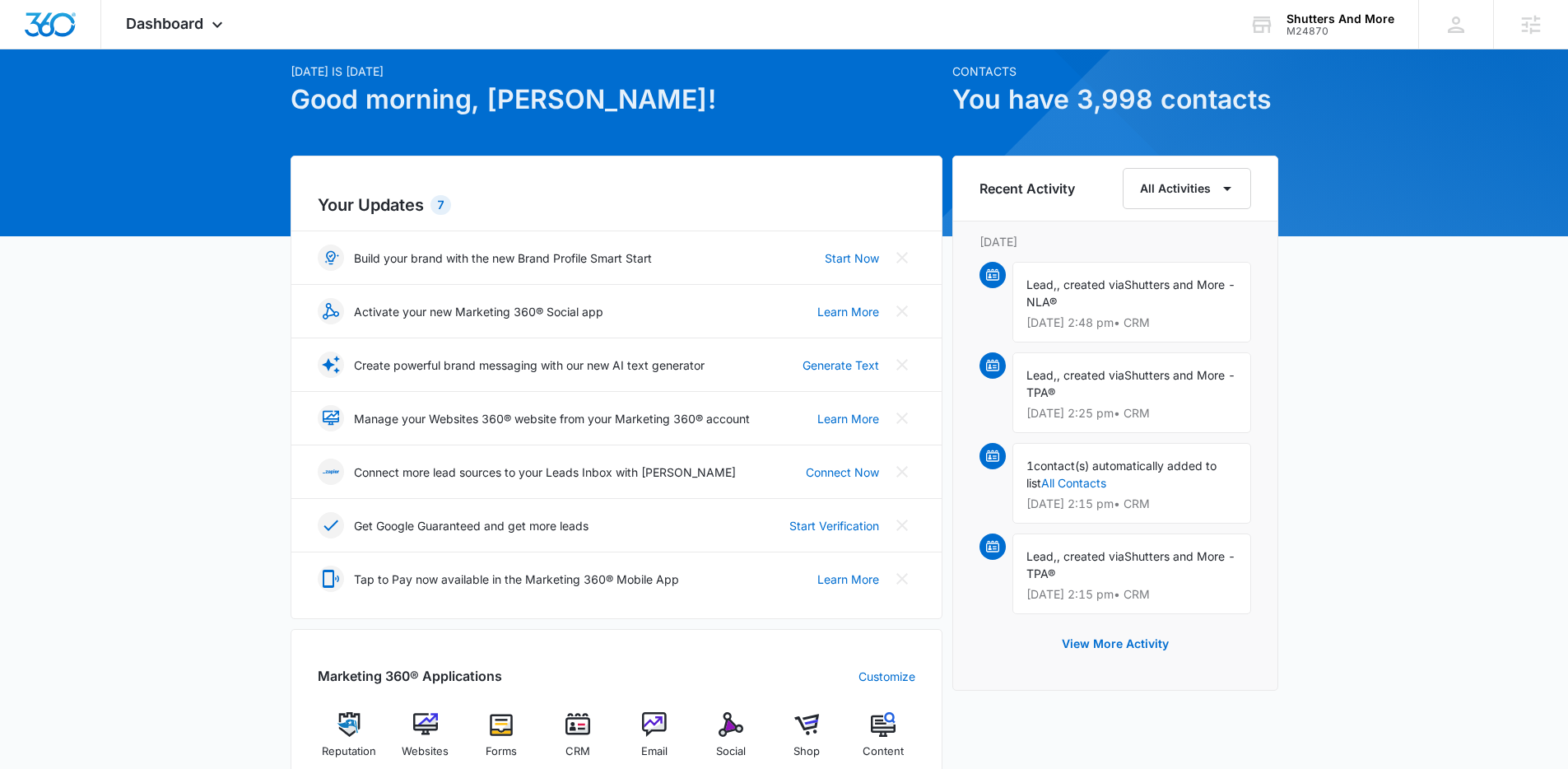
scroll to position [425, 0]
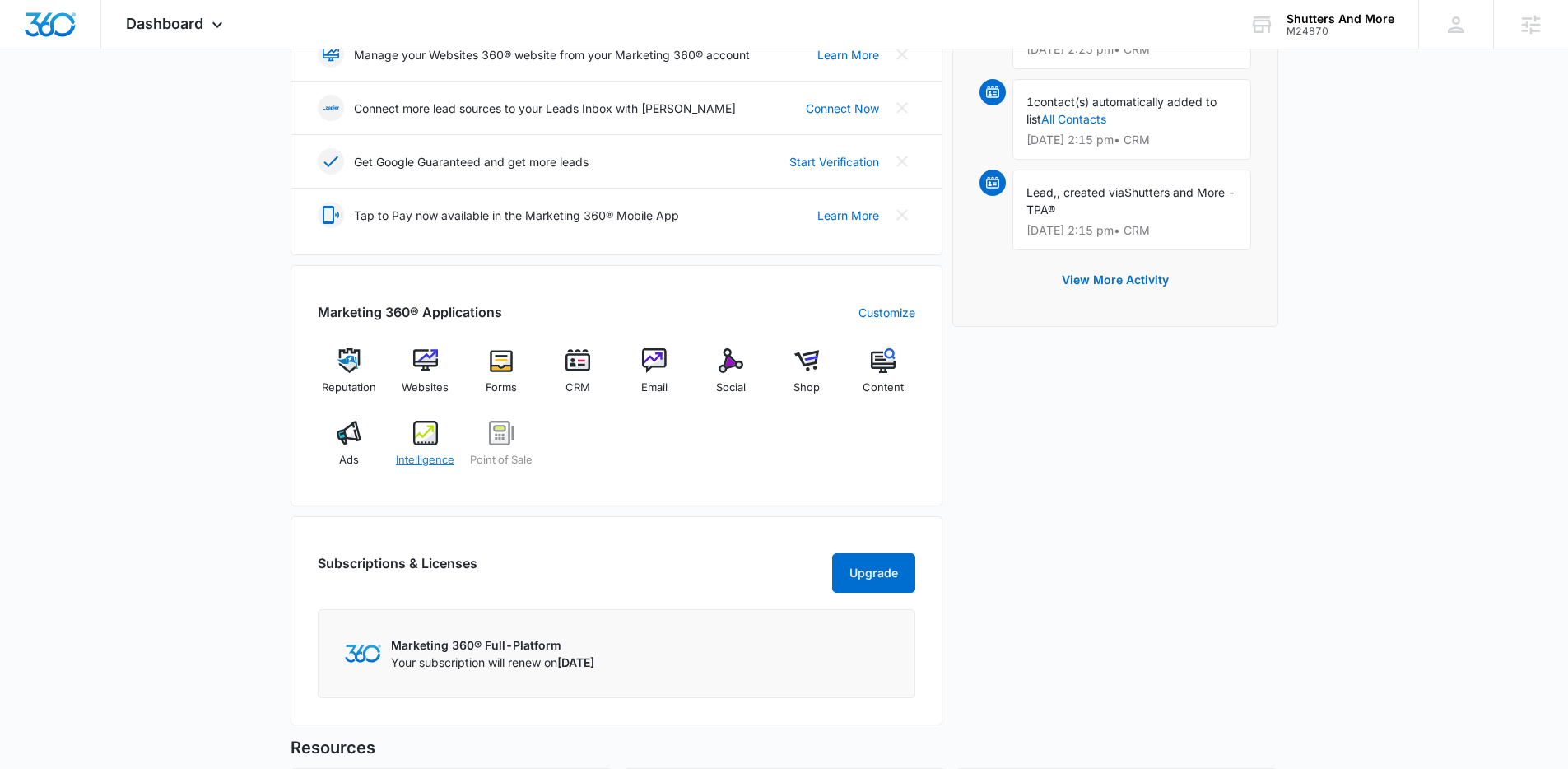
click at [417, 445] on div "Intelligence" at bounding box center [425, 451] width 64 height 59
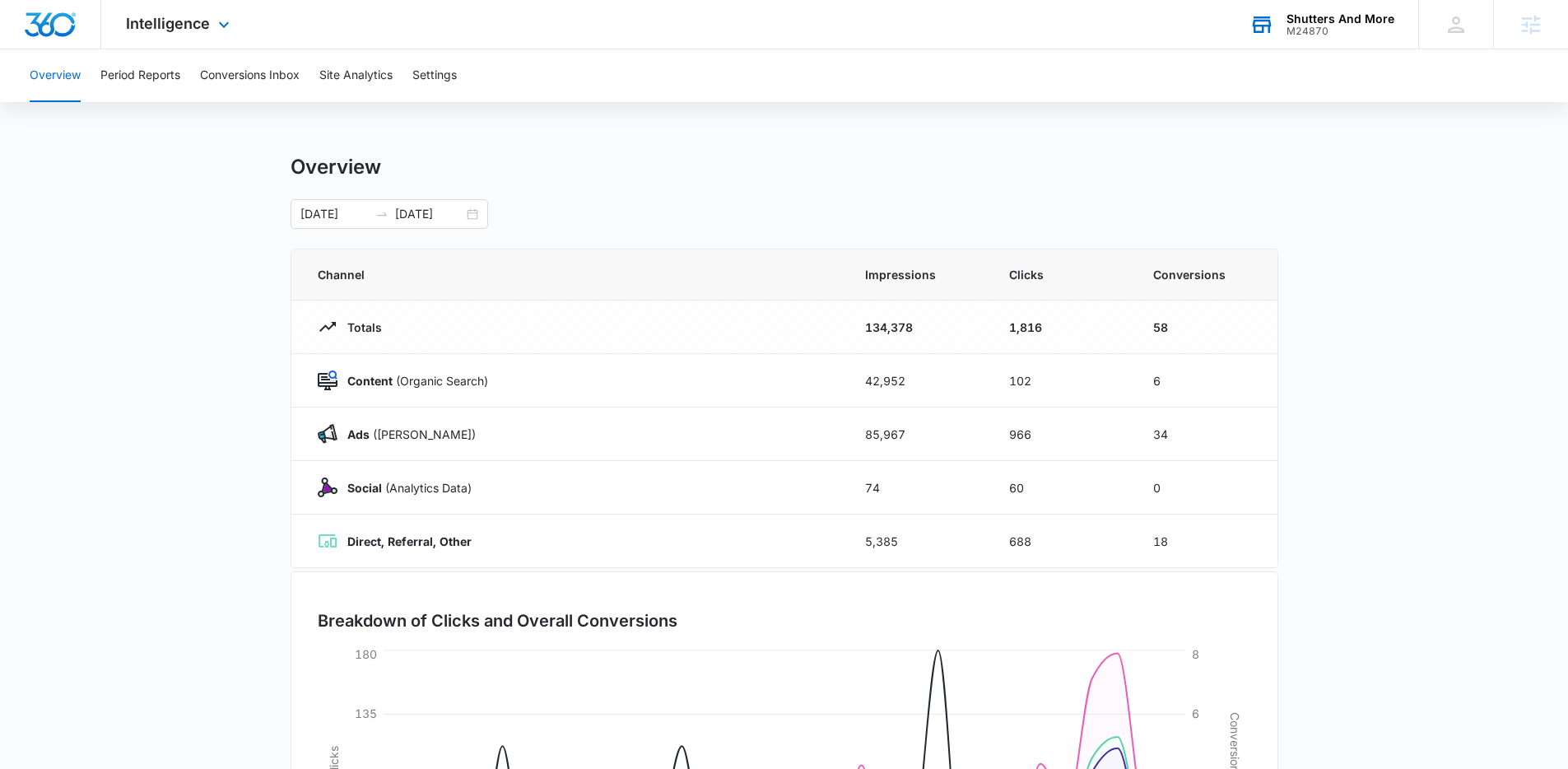
click at [1303, 27] on div "M24870" at bounding box center [1341, 31] width 108 height 12
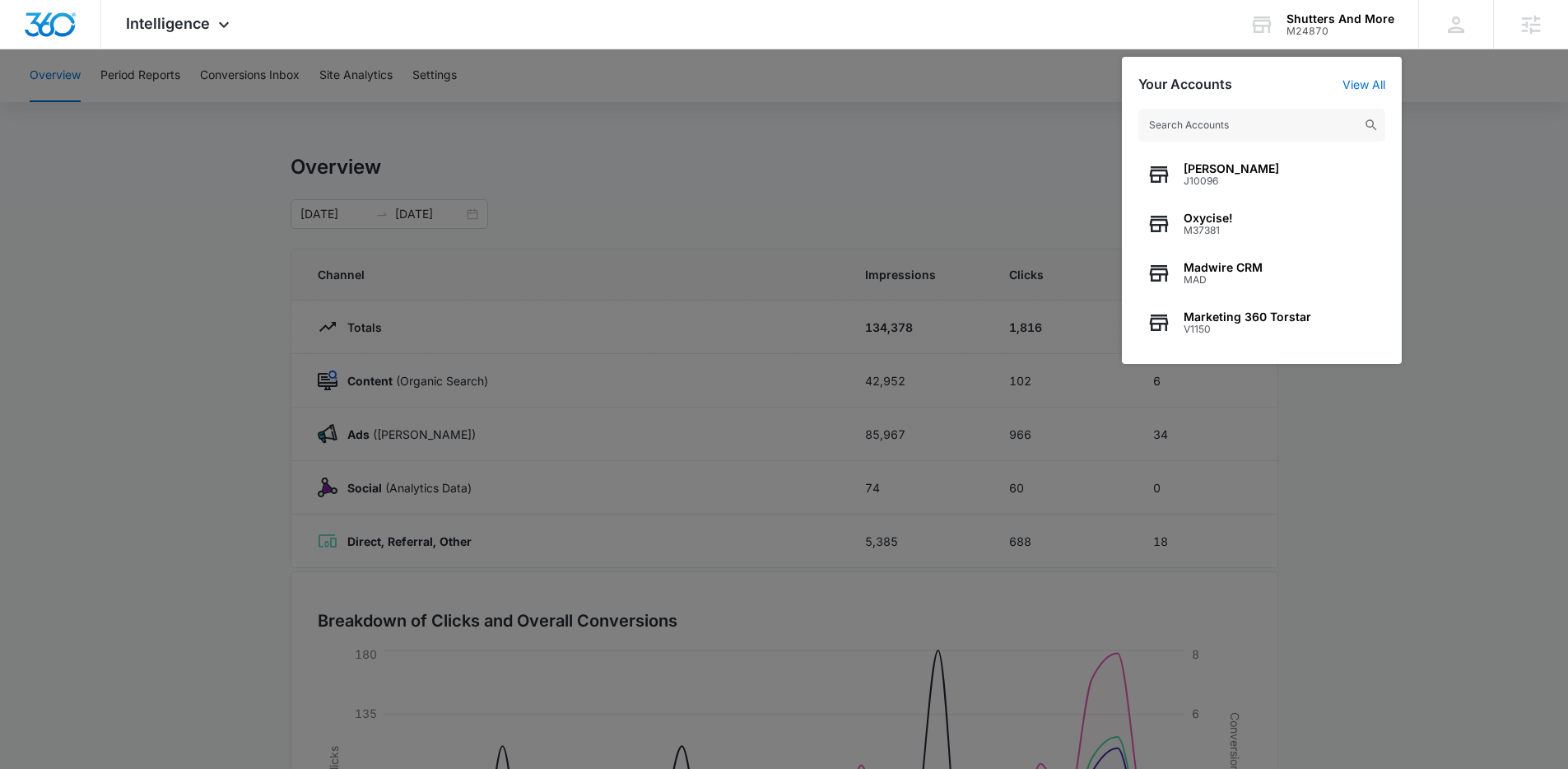
click at [1524, 299] on div at bounding box center [784, 384] width 1568 height 769
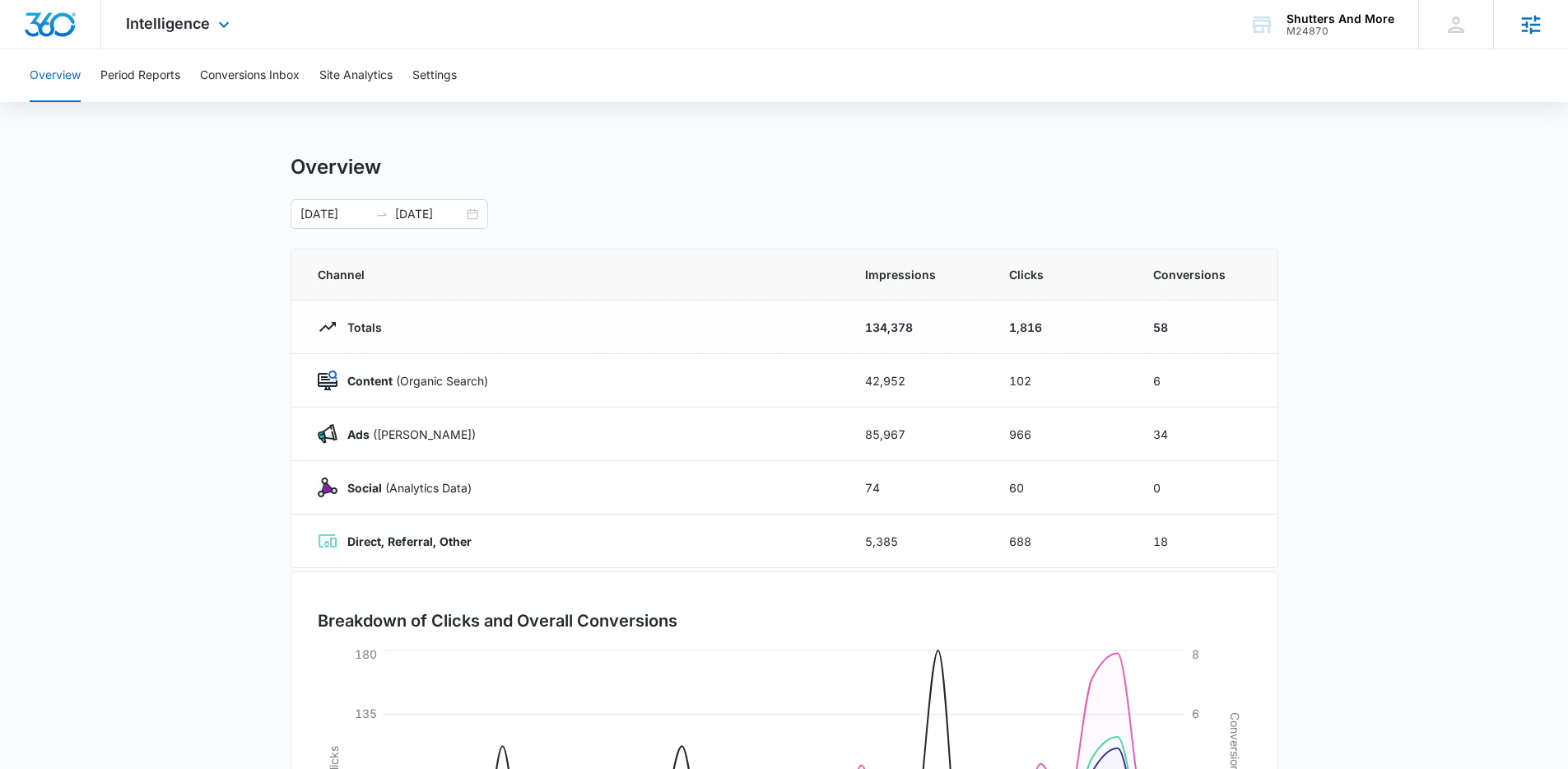
click at [1543, 28] on icon at bounding box center [1530, 24] width 24 height 24
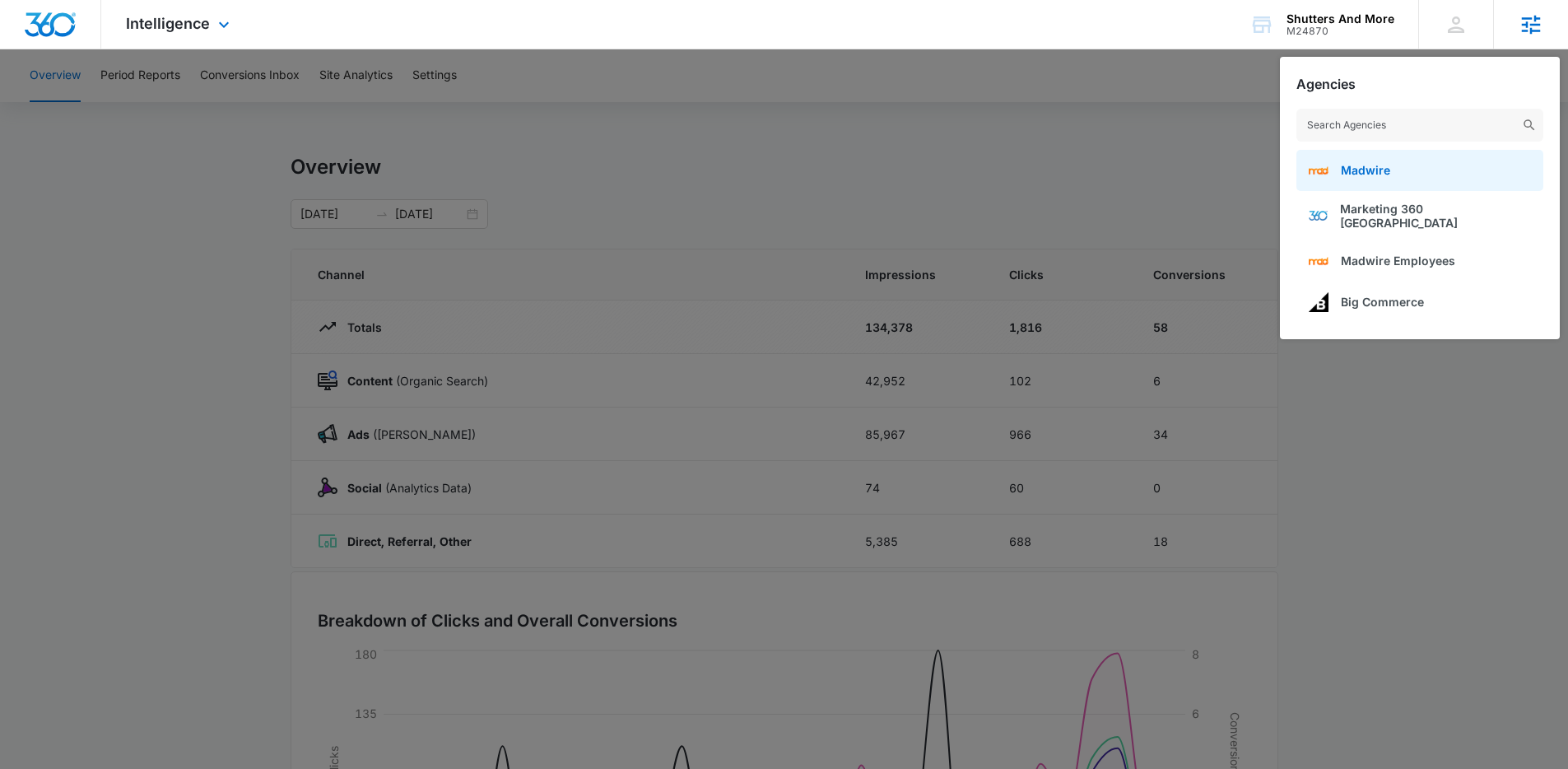
click at [1352, 179] on link "Madwire" at bounding box center [1420, 171] width 247 height 41
click at [1343, 10] on div "Shutters And More M24870 Your Accounts View All" at bounding box center [1322, 24] width 193 height 49
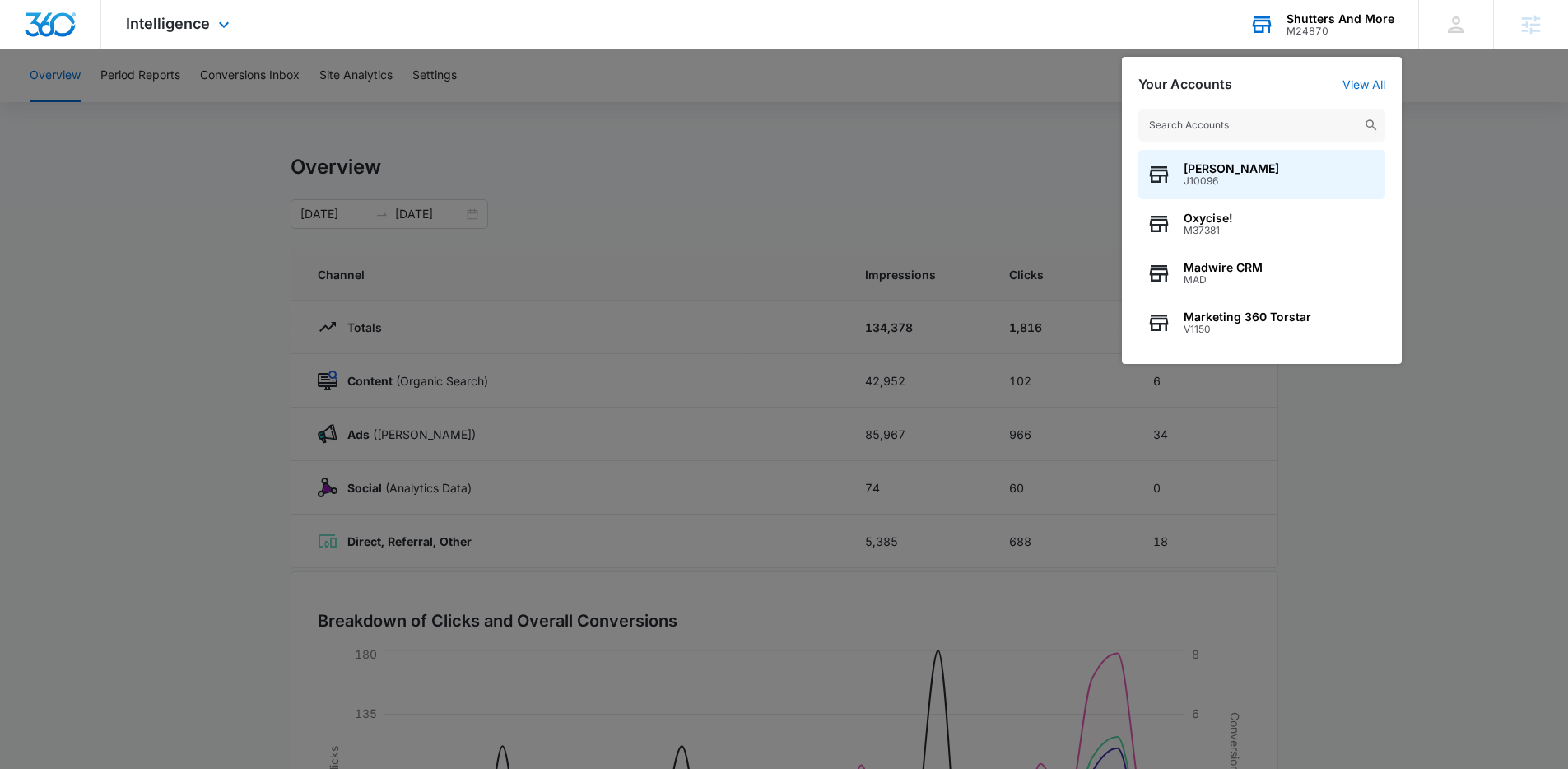
click at [1245, 141] on input "text" at bounding box center [1261, 125] width 247 height 33
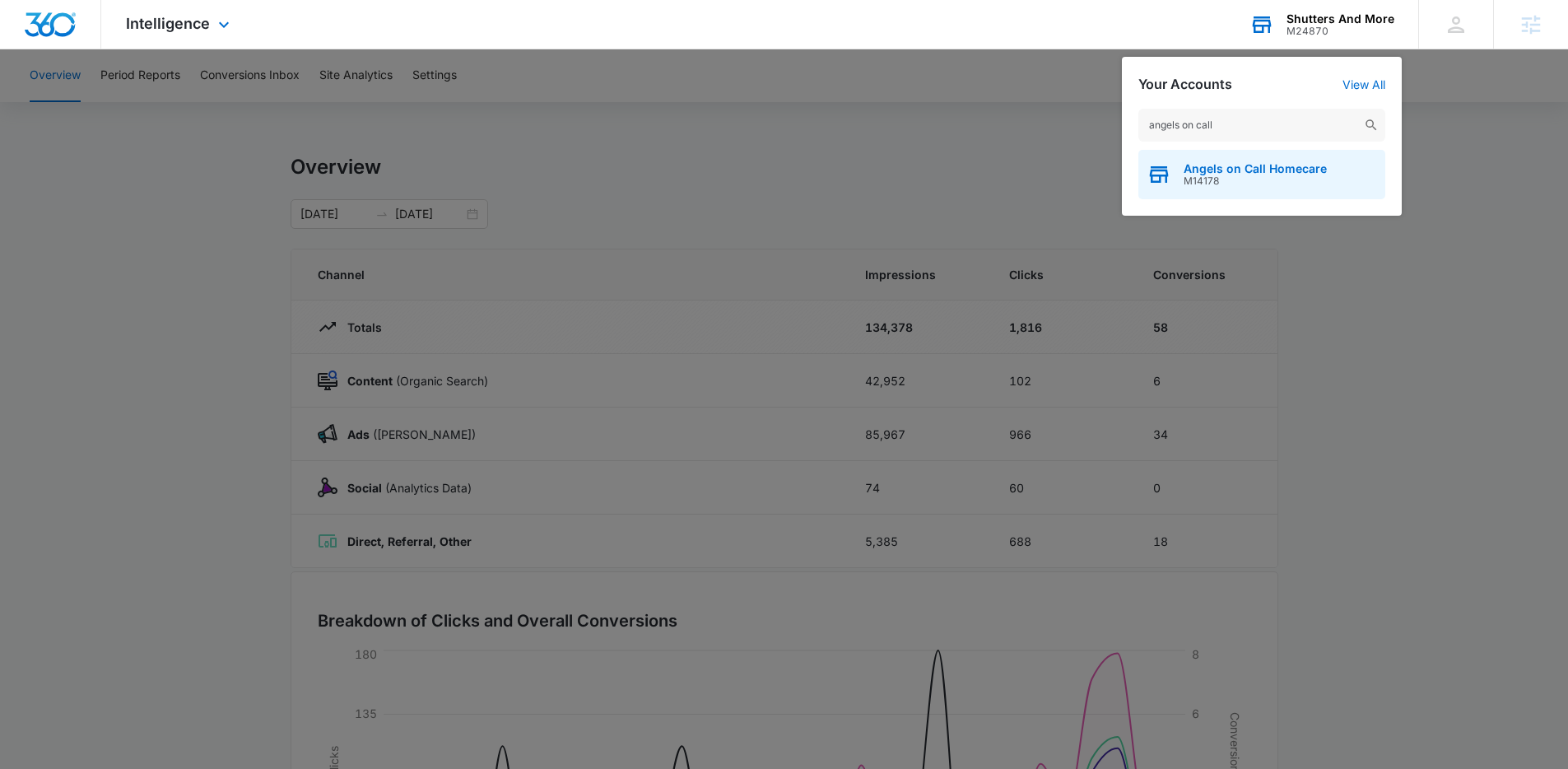
type input "angels on call"
click at [1243, 172] on span "Angels on Call Homecare" at bounding box center [1255, 168] width 143 height 13
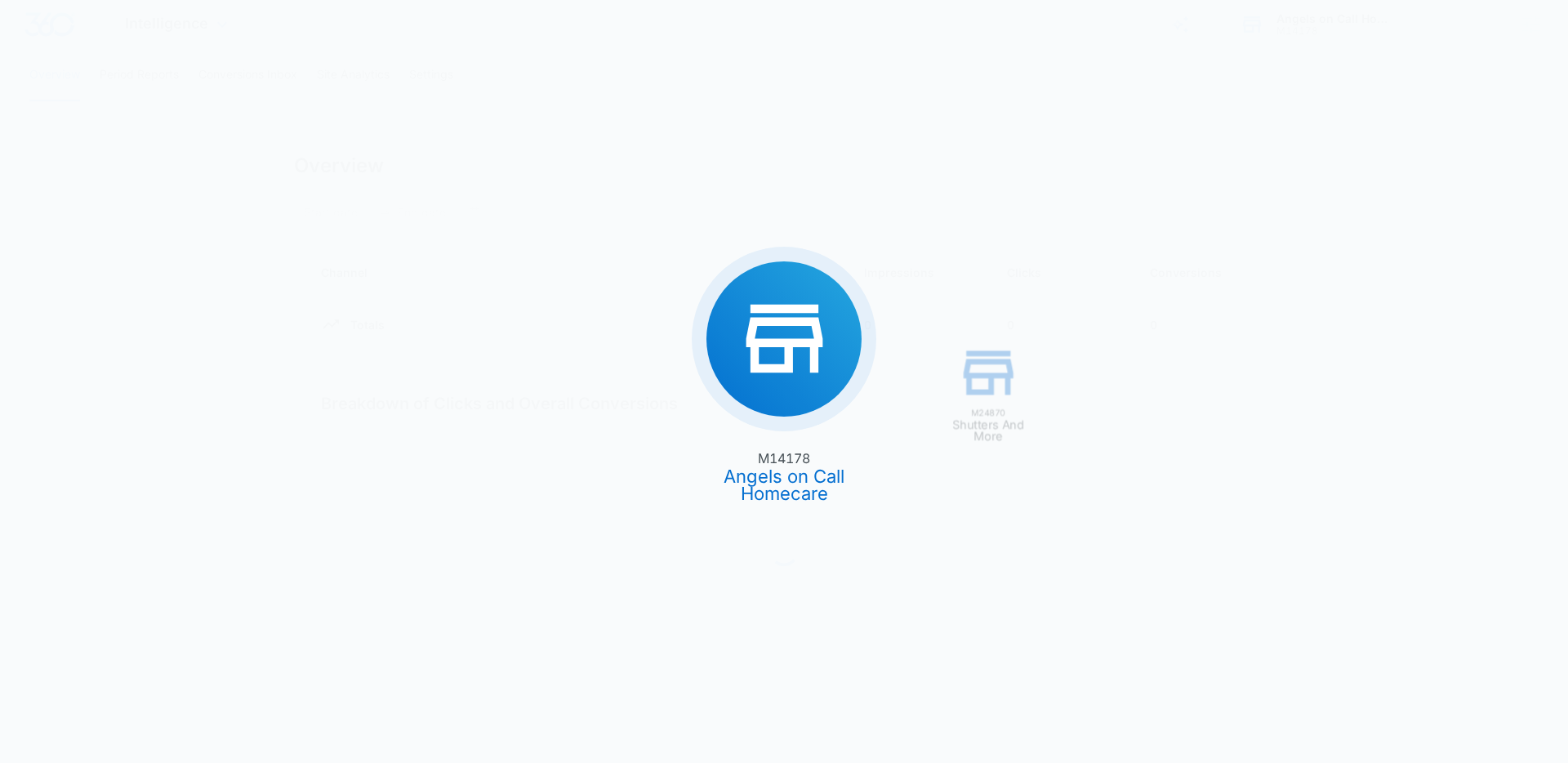
type input "08/09/2025"
type input "09/08/2025"
